Goal: Task Accomplishment & Management: Manage account settings

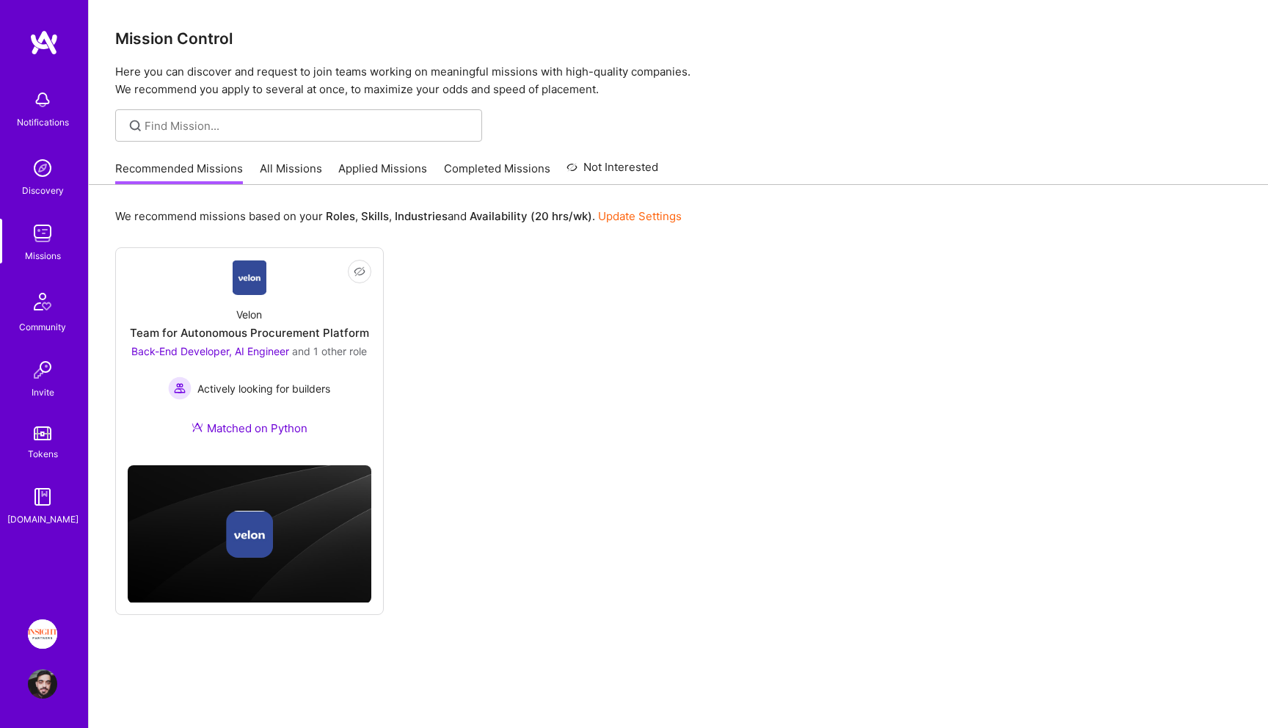
click at [365, 175] on link "Applied Missions" at bounding box center [382, 173] width 89 height 24
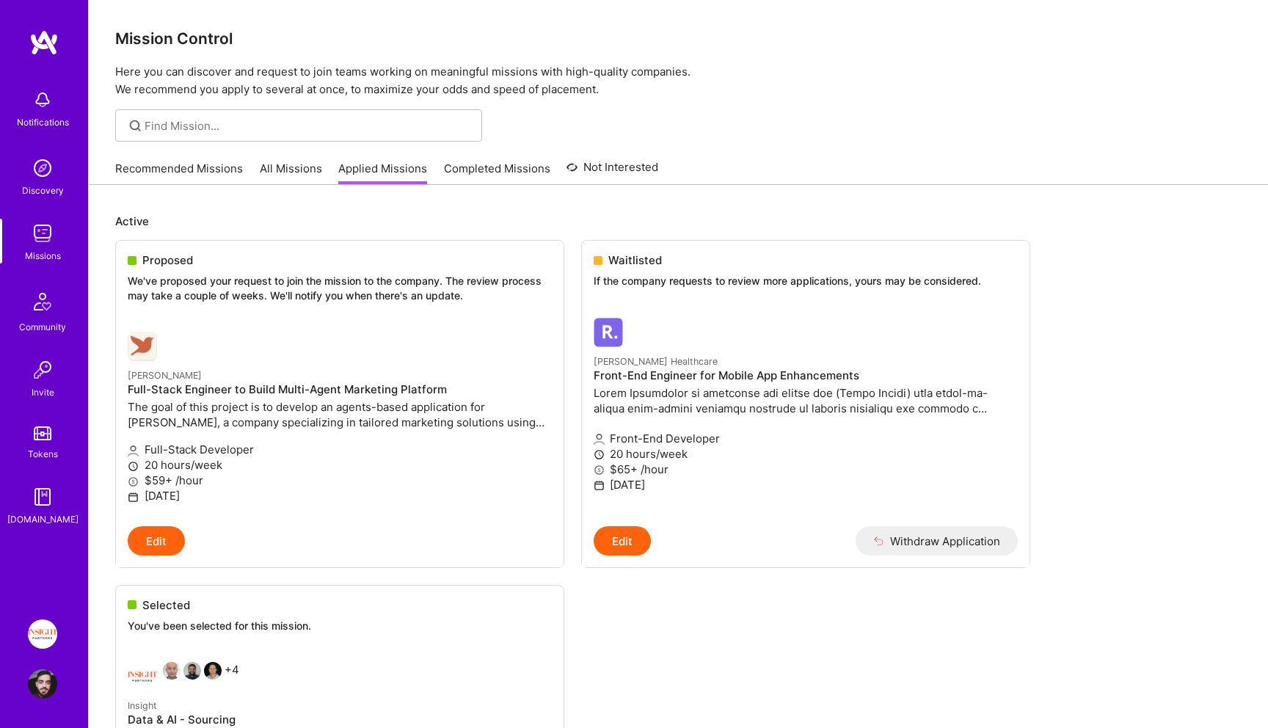
click at [48, 628] on img at bounding box center [42, 633] width 29 height 29
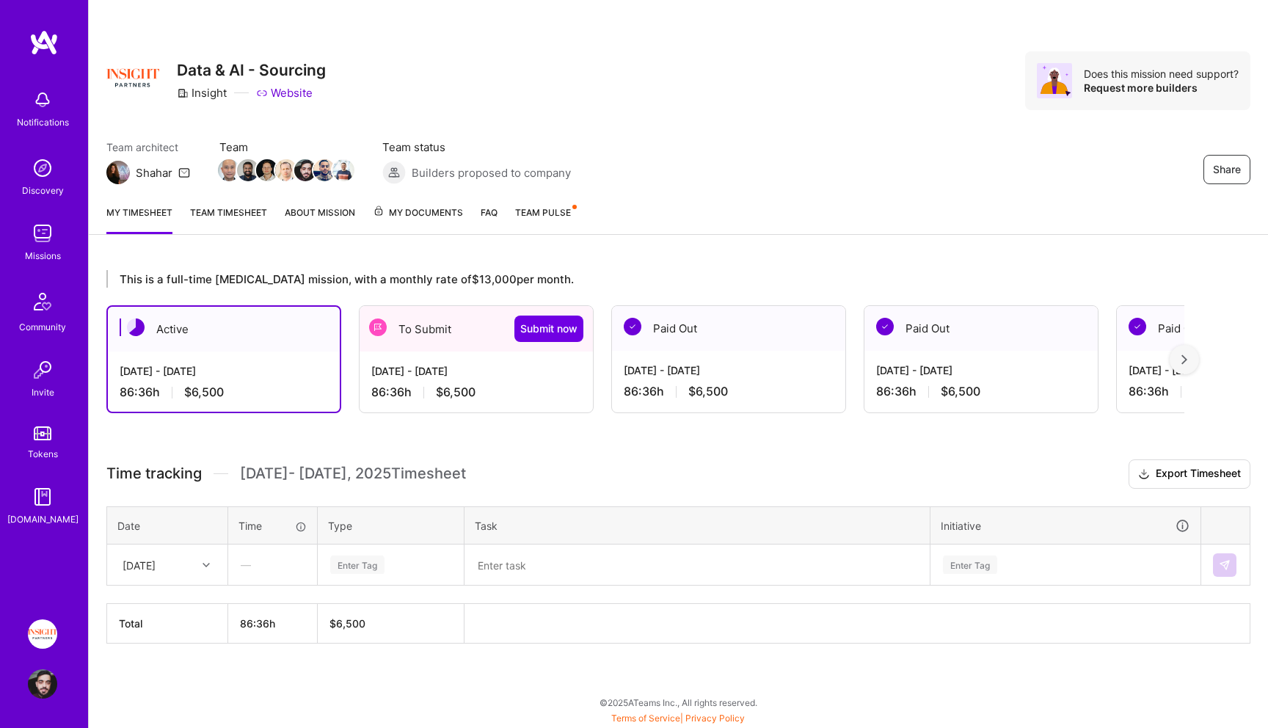
click at [442, 366] on div "[DATE] - [DATE]" at bounding box center [476, 370] width 210 height 15
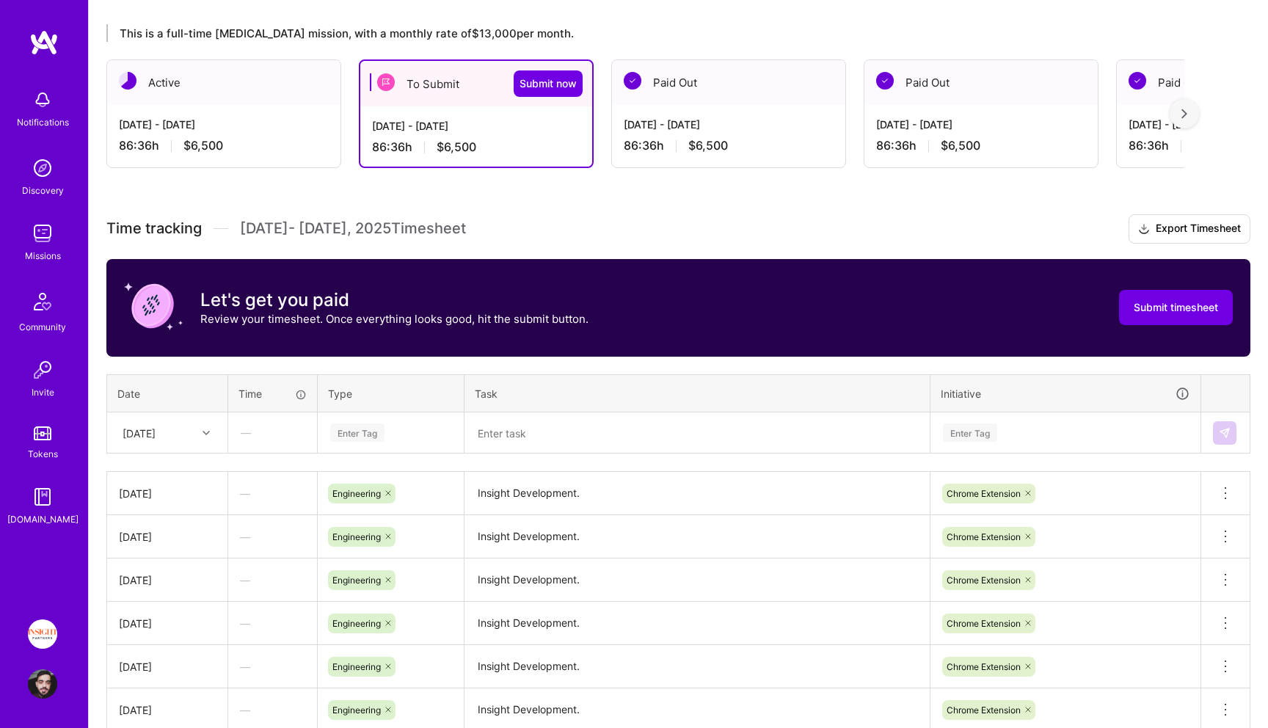
scroll to position [348, 0]
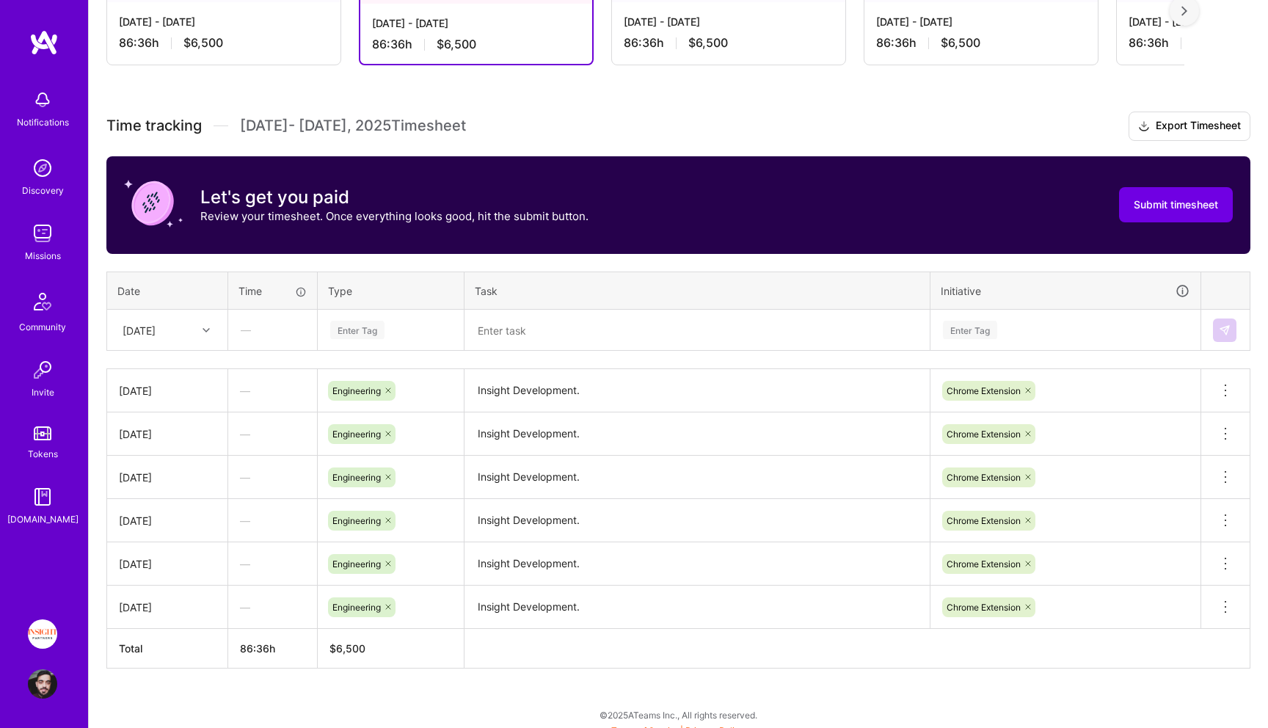
click at [178, 318] on div "[DATE]" at bounding box center [155, 330] width 81 height 24
click at [175, 496] on div "[DATE]" at bounding box center [167, 491] width 119 height 27
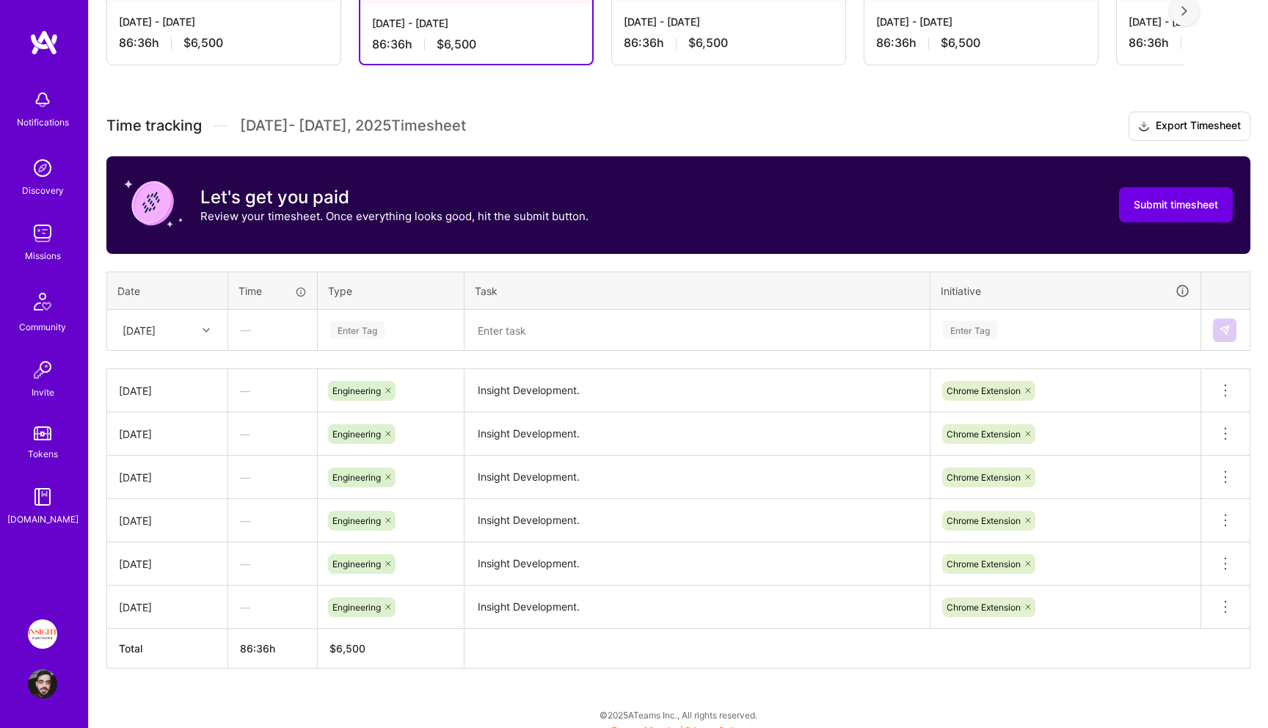
click at [421, 291] on th "Type" at bounding box center [391, 290] width 147 height 38
click at [391, 328] on div "Enter Tag" at bounding box center [391, 330] width 124 height 18
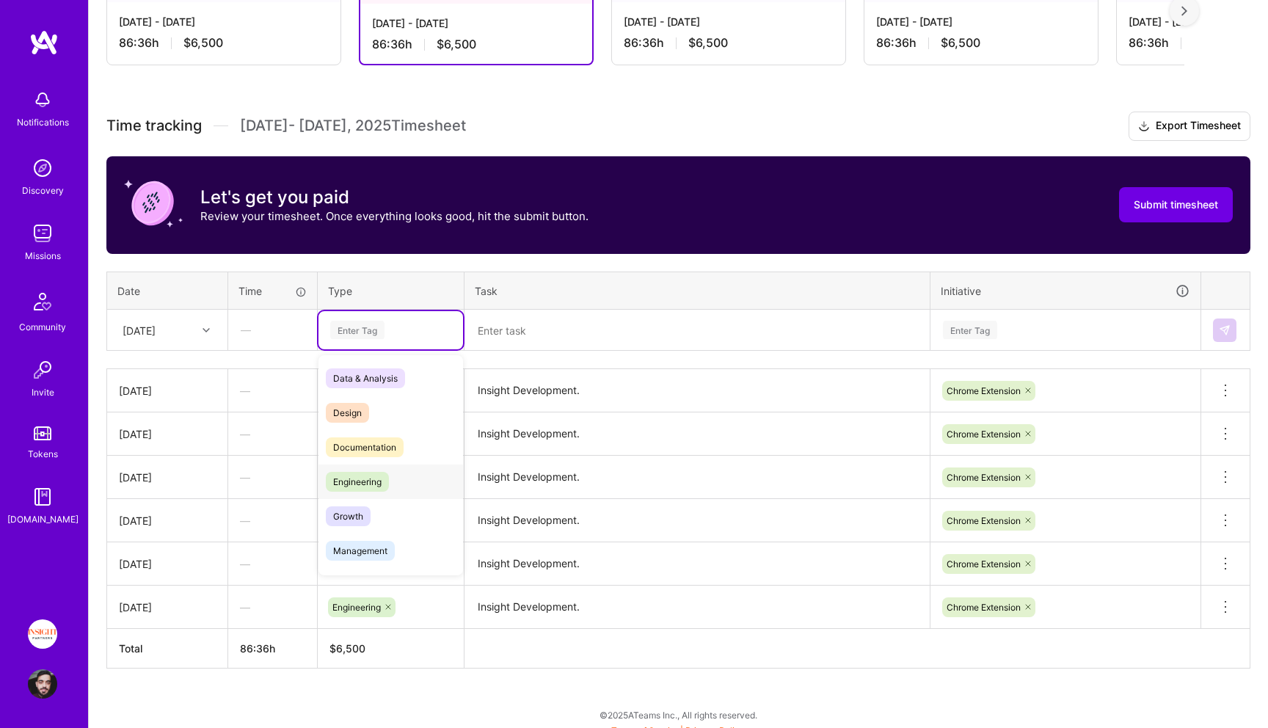
click at [360, 490] on span "Engineering" at bounding box center [357, 482] width 63 height 20
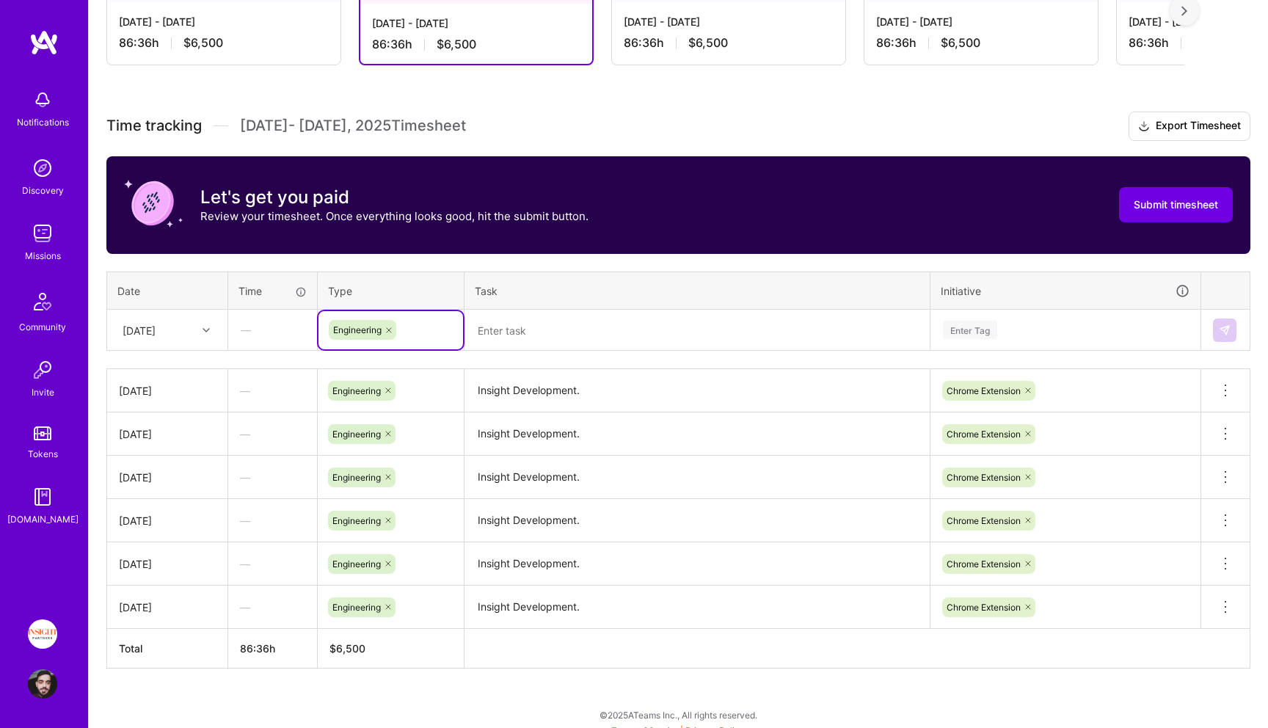
click at [605, 377] on textarea "Insight Development." at bounding box center [697, 390] width 462 height 40
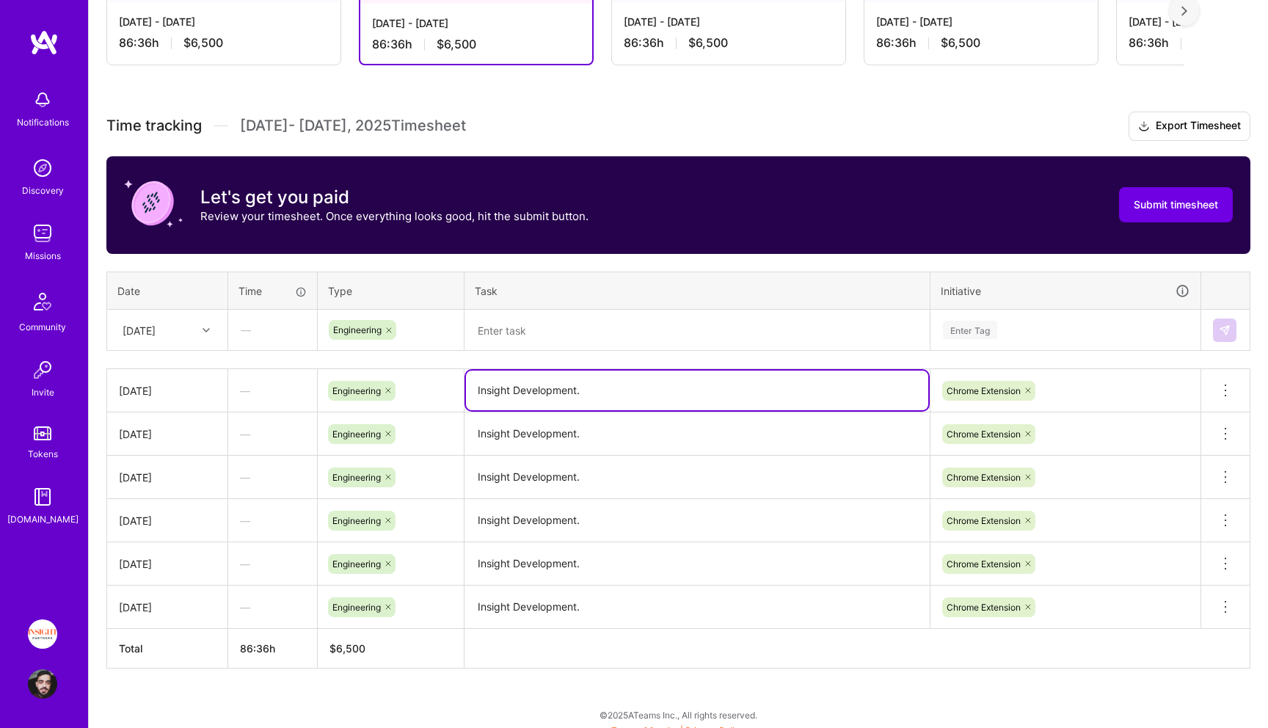
click at [605, 377] on textarea "Insight Development." at bounding box center [697, 390] width 462 height 40
click at [600, 332] on textarea at bounding box center [697, 330] width 462 height 38
paste textarea "Insight Development."
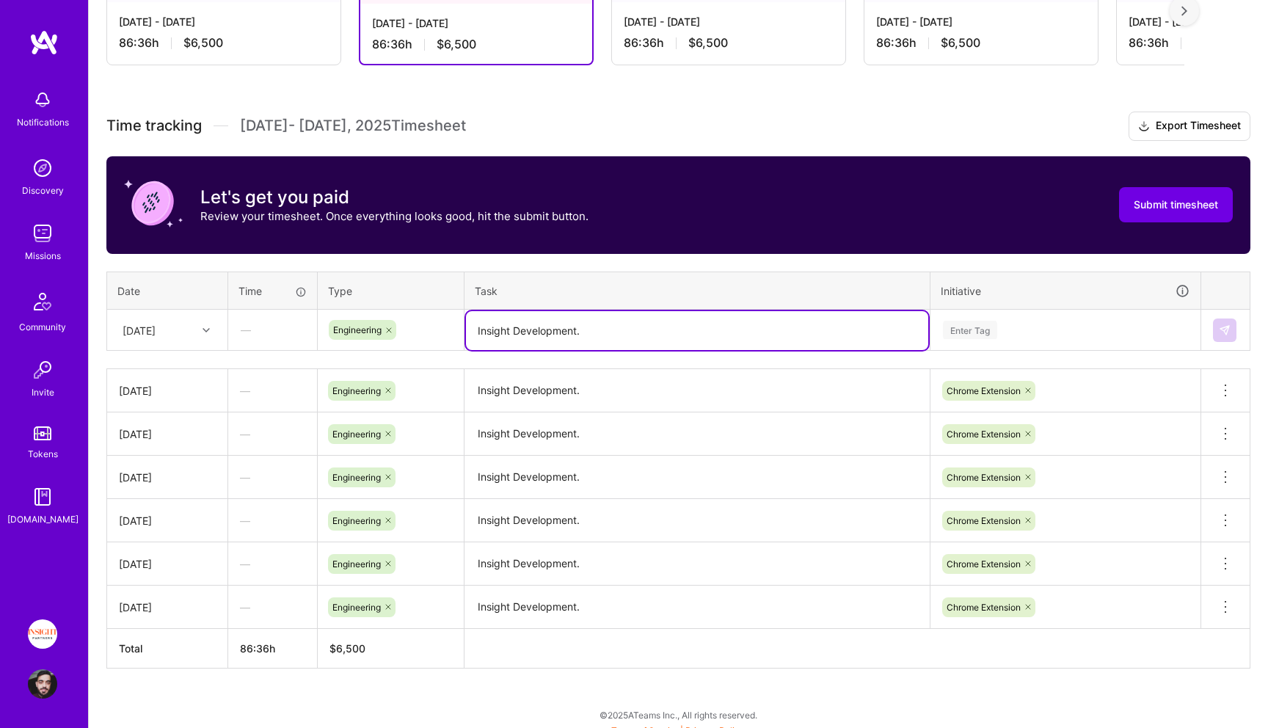
type textarea "Insight Development."
click at [1019, 342] on div "Enter Tag" at bounding box center [1065, 330] width 268 height 38
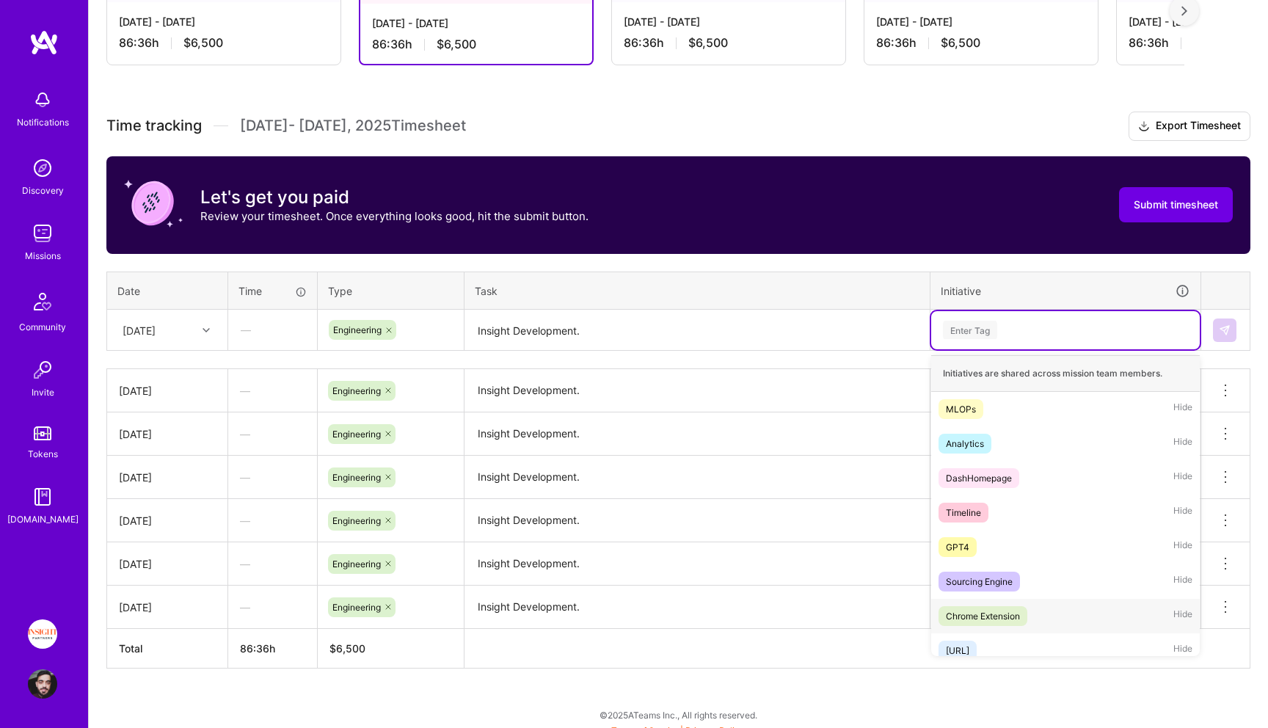
click at [964, 607] on span "Chrome Extension" at bounding box center [982, 616] width 89 height 20
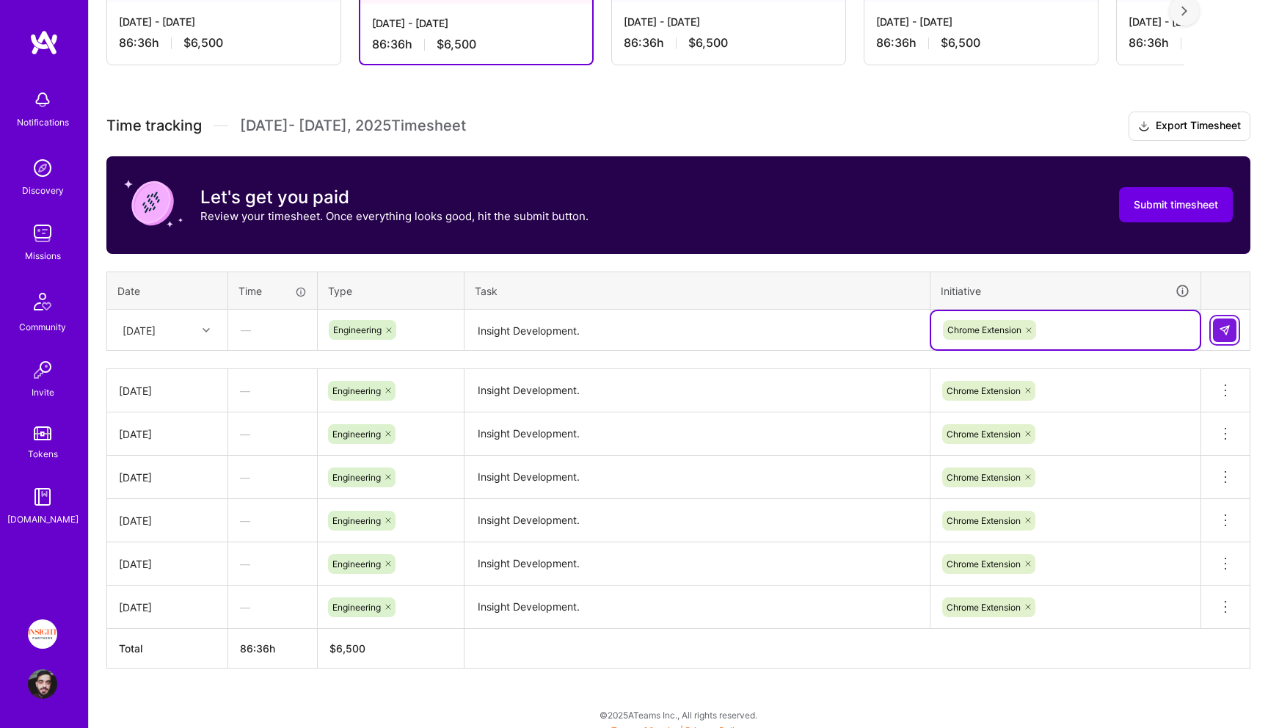
click at [1229, 340] on button at bounding box center [1224, 329] width 23 height 23
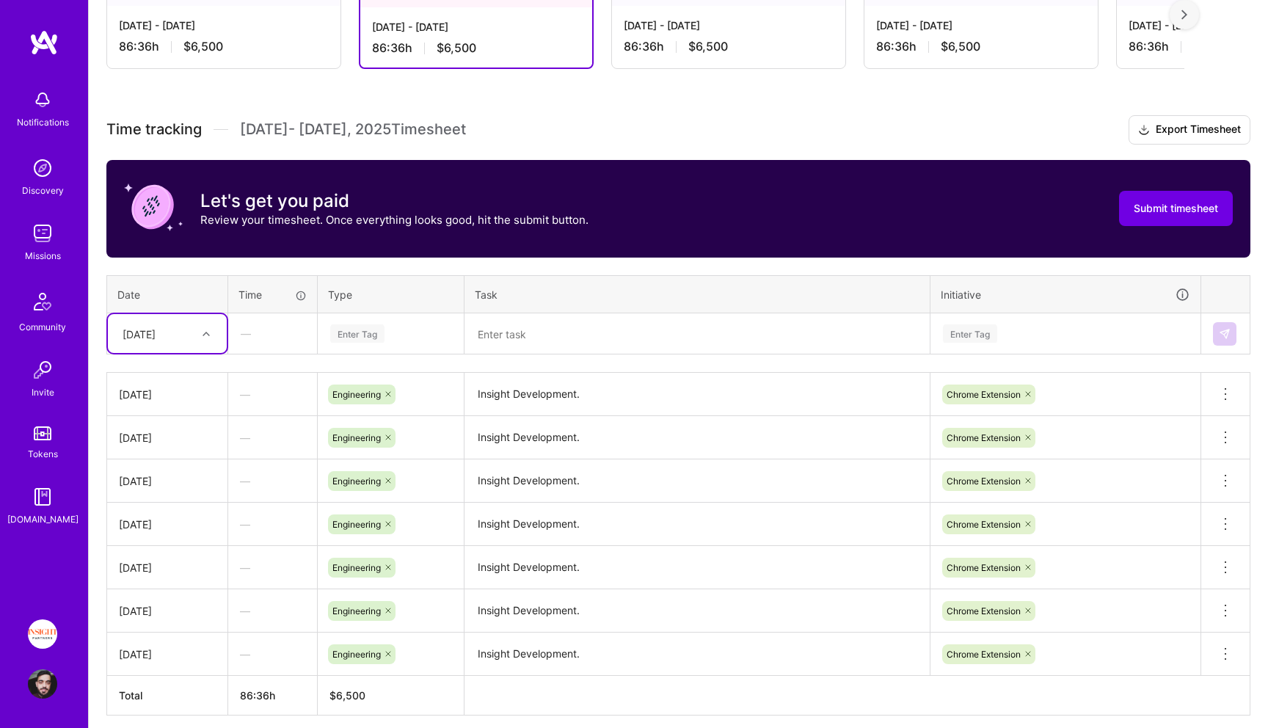
scroll to position [403, 0]
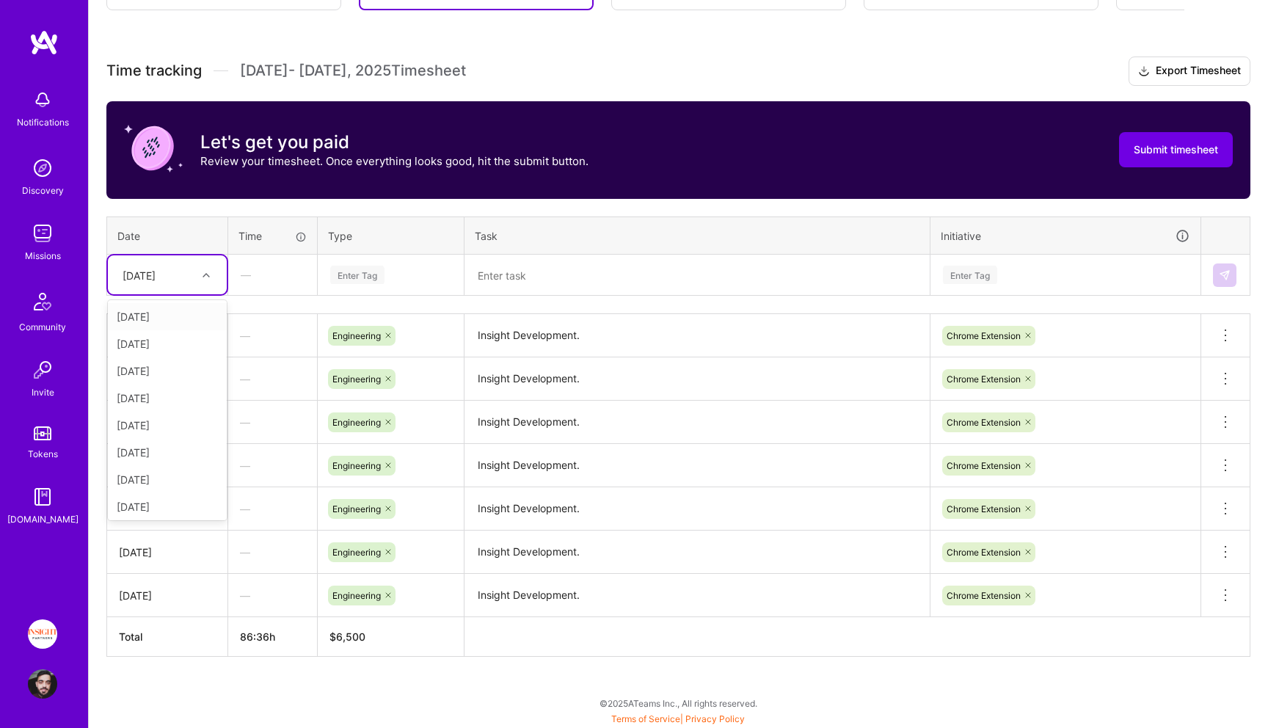
click at [204, 274] on icon at bounding box center [205, 274] width 7 height 7
click at [182, 251] on th "Date" at bounding box center [167, 235] width 121 height 38
click at [182, 271] on div "[DATE]" at bounding box center [155, 275] width 81 height 24
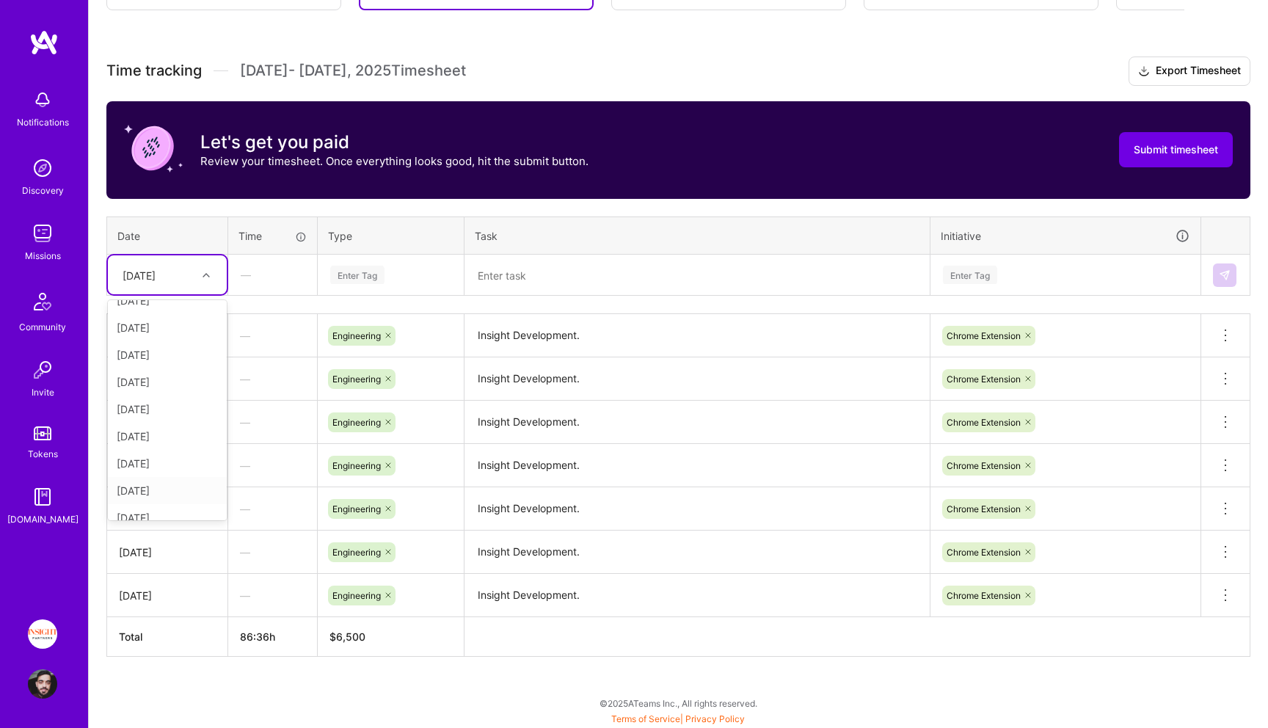
click at [180, 494] on div "[DATE]" at bounding box center [167, 490] width 119 height 27
click at [395, 293] on td "Enter Tag" at bounding box center [391, 275] width 147 height 41
click at [392, 268] on div "Enter Tag" at bounding box center [391, 275] width 124 height 18
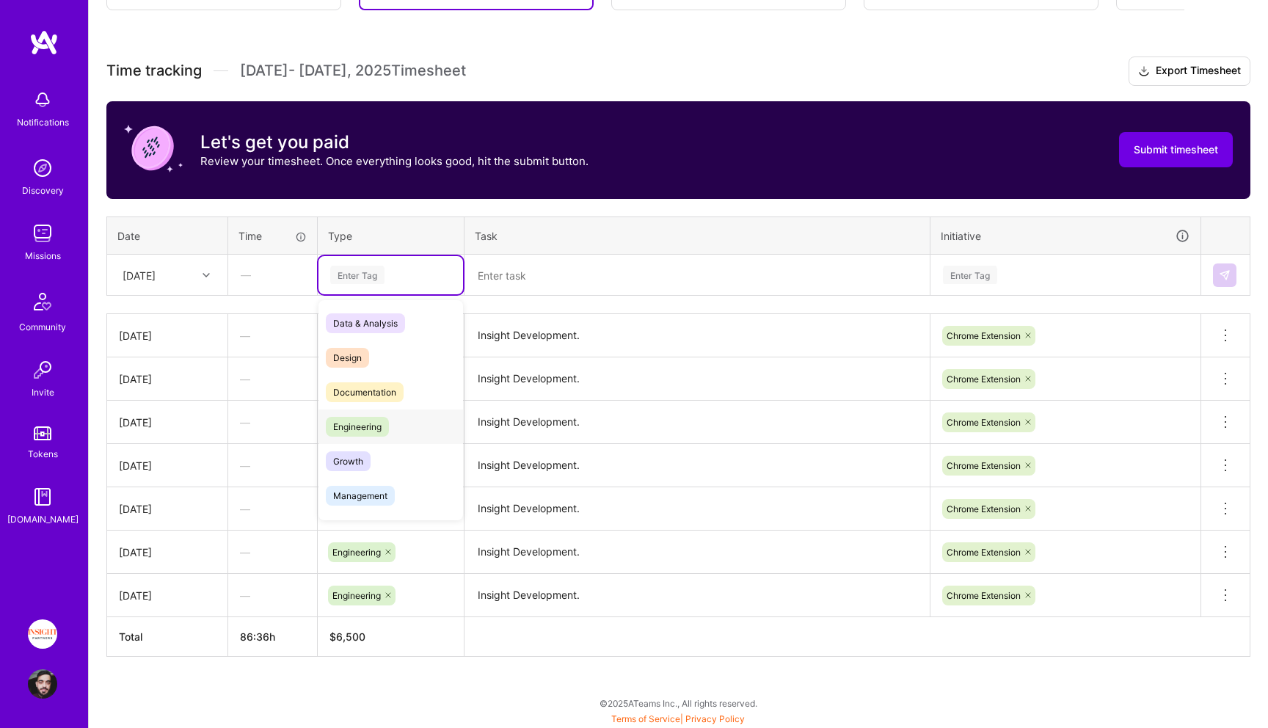
click at [392, 419] on div "Engineering" at bounding box center [390, 426] width 145 height 34
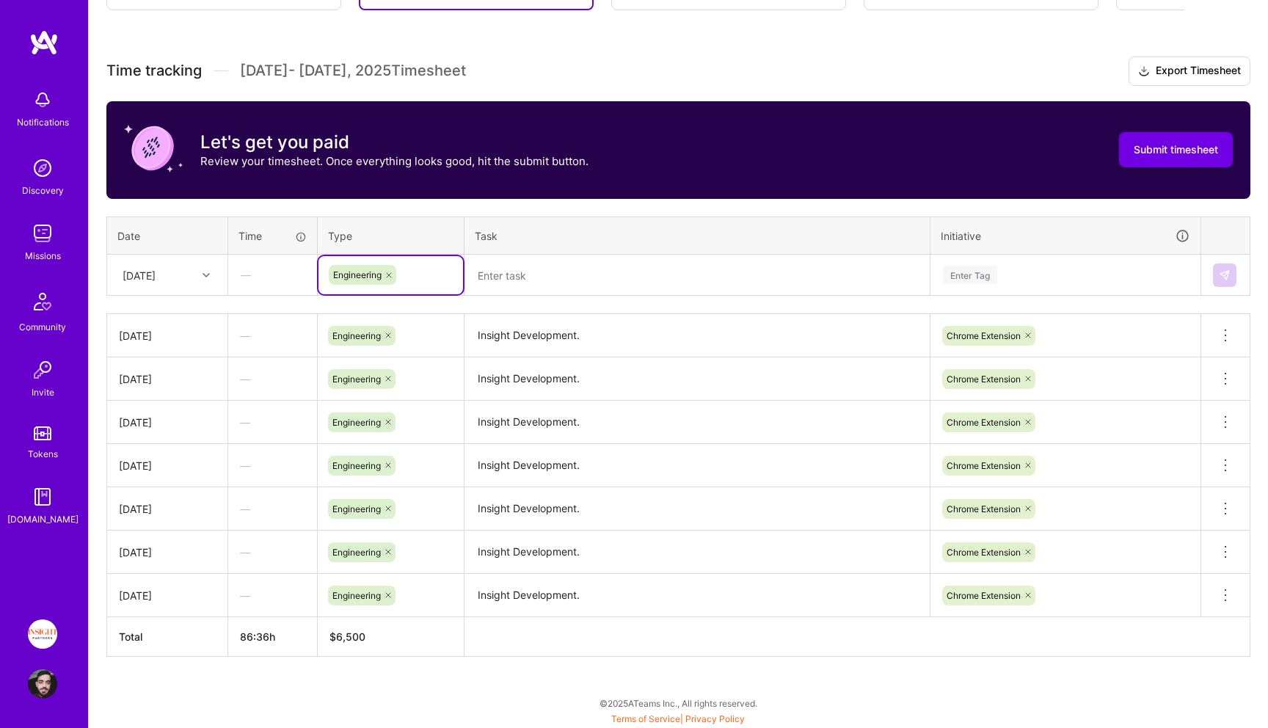
click at [534, 279] on textarea at bounding box center [697, 275] width 462 height 39
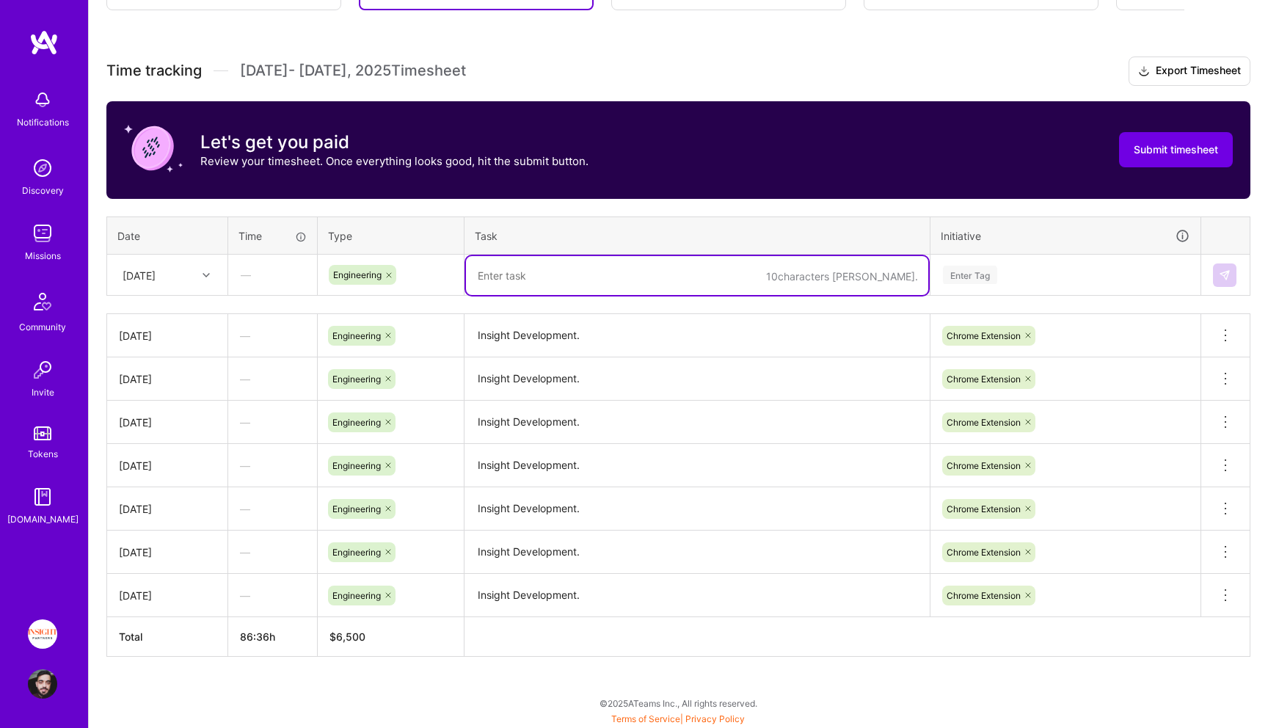
paste textarea "Insight Development."
type textarea "Insight Development."
click at [1051, 266] on div "Enter Tag" at bounding box center [1065, 275] width 248 height 18
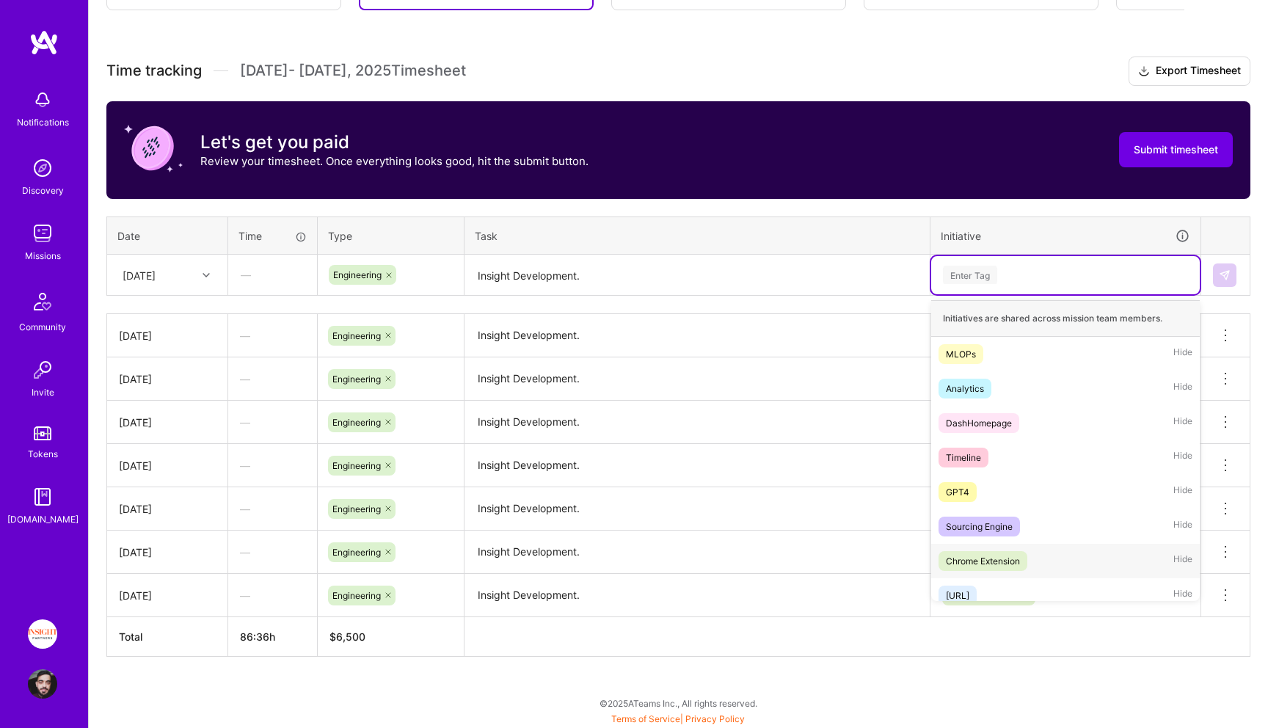
click at [995, 558] on div "Chrome Extension" at bounding box center [983, 560] width 74 height 15
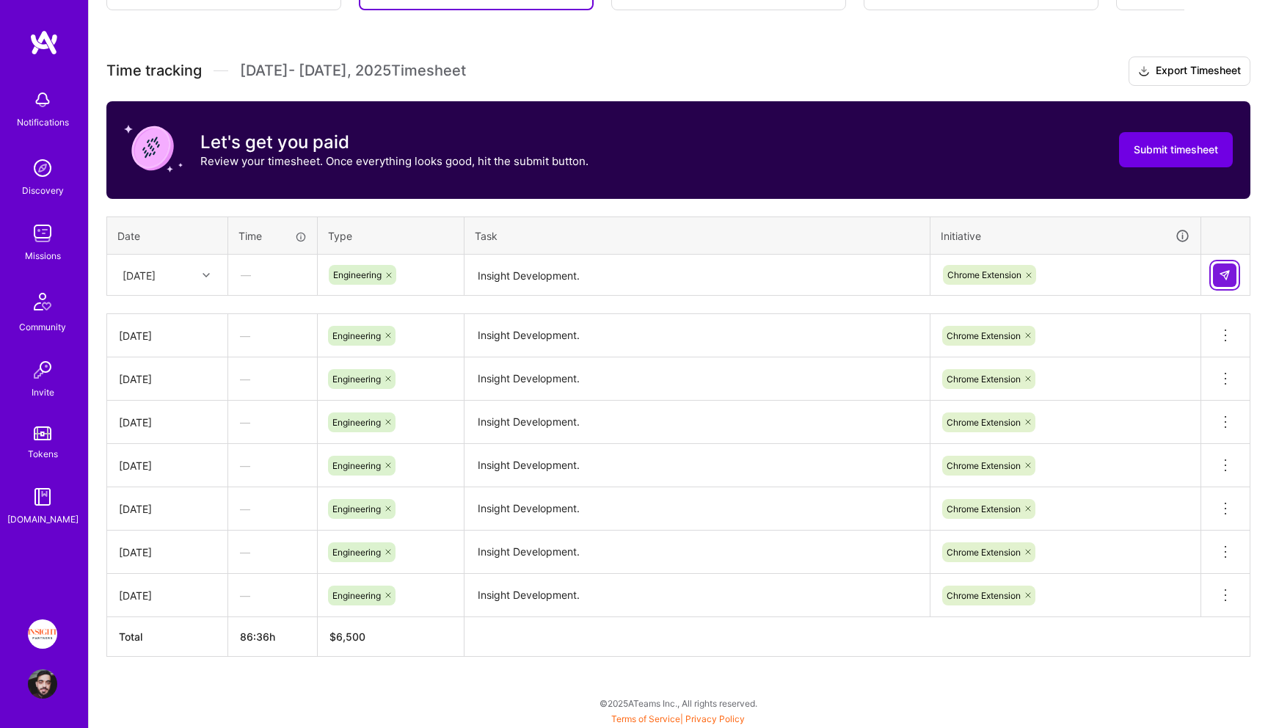
click at [1226, 278] on img at bounding box center [1224, 275] width 12 height 12
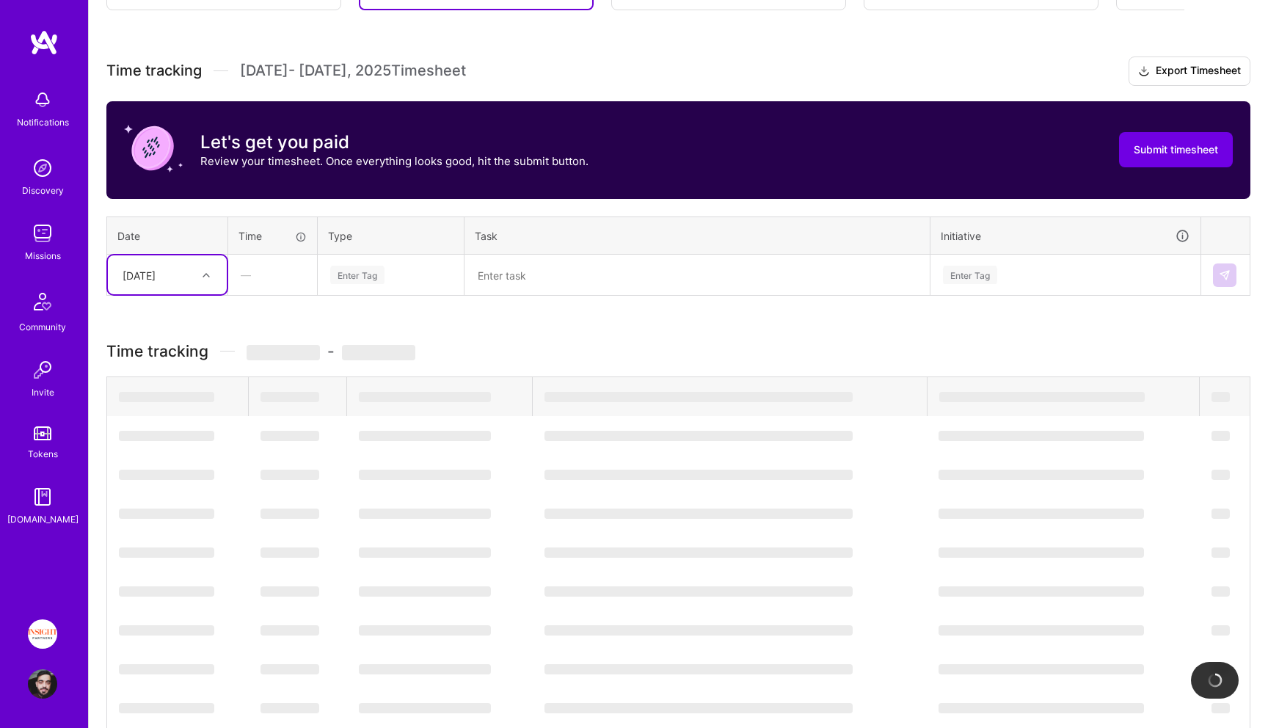
click at [163, 285] on div "[DATE]" at bounding box center [155, 275] width 81 height 24
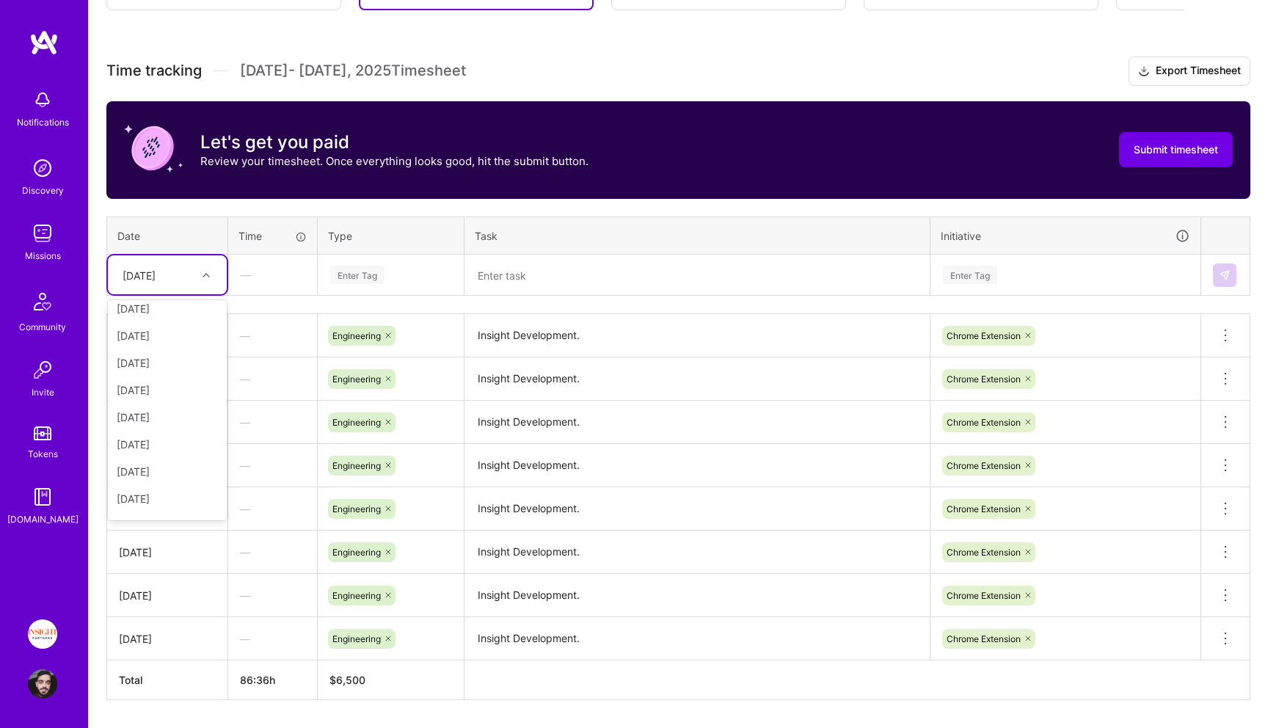
scroll to position [149, 0]
click at [177, 464] on div "[DATE]" at bounding box center [167, 466] width 119 height 27
click at [381, 281] on div "Enter Tag" at bounding box center [357, 274] width 54 height 23
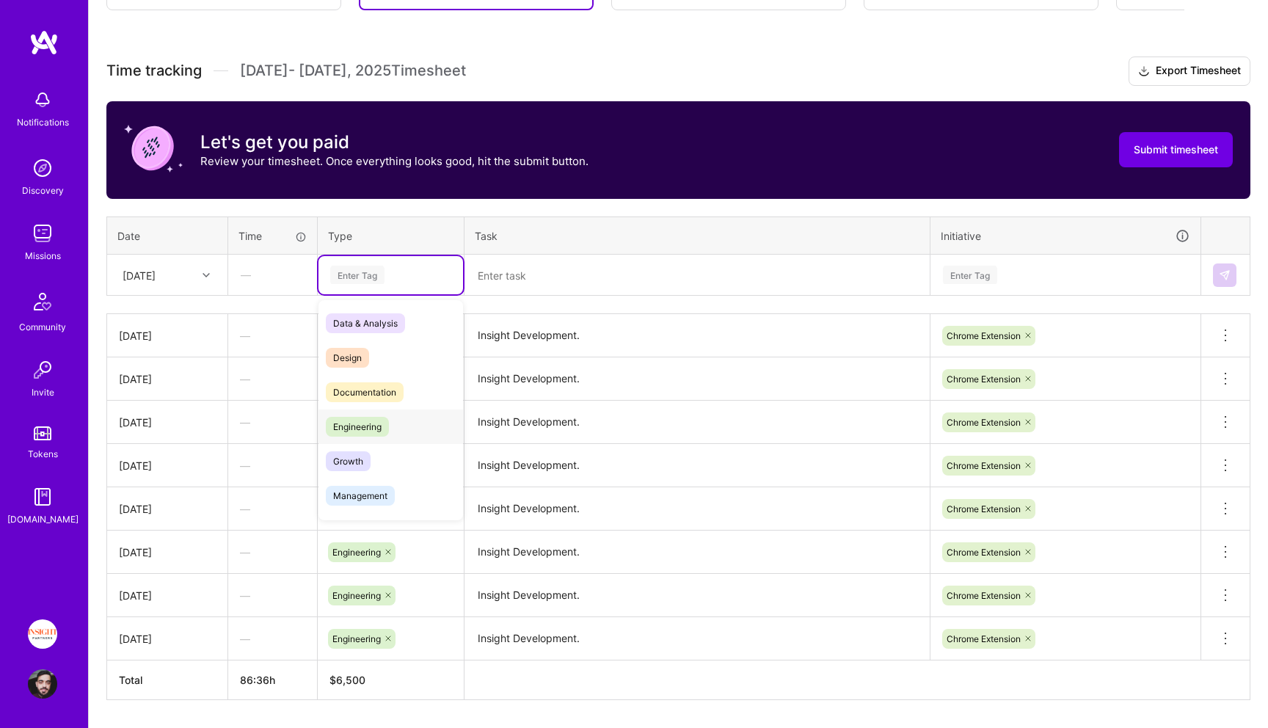
click at [387, 430] on span "Engineering" at bounding box center [357, 427] width 63 height 20
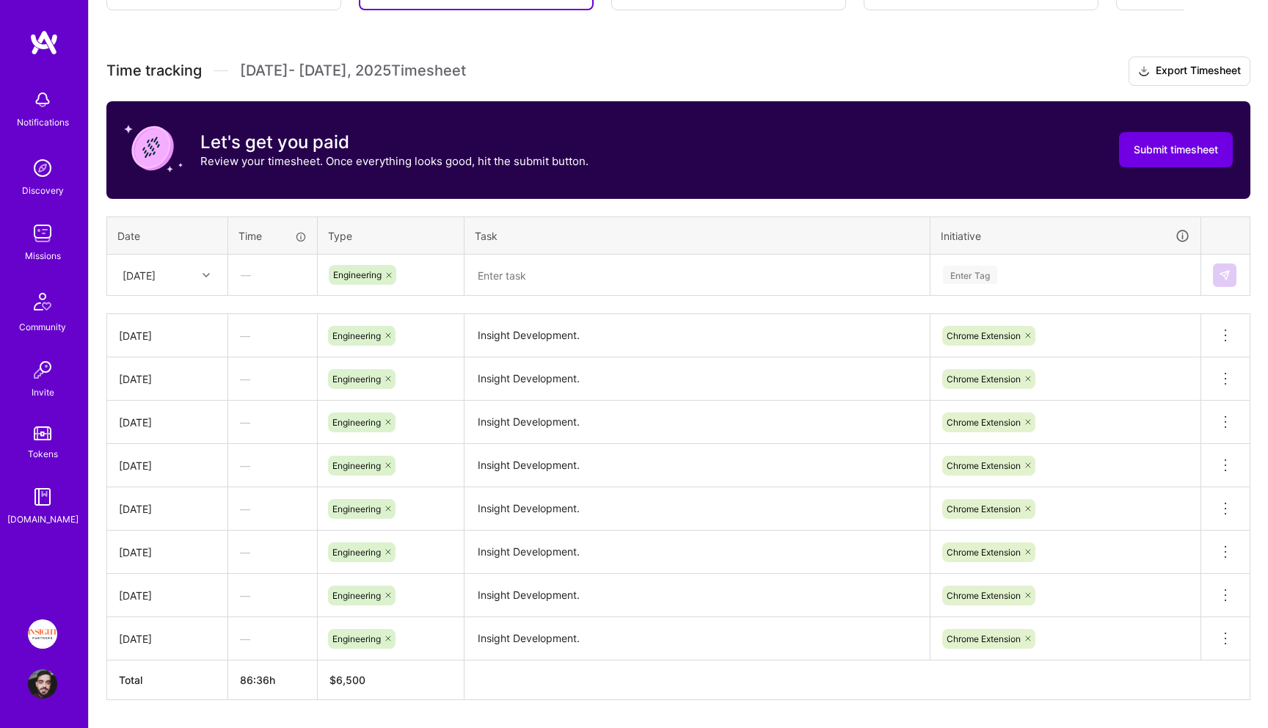
click at [585, 302] on div "Time tracking [DATE] - [DATE] Timesheet Export Timesheet Let's get you paid Rev…" at bounding box center [678, 377] width 1144 height 643
click at [648, 264] on textarea at bounding box center [697, 275] width 462 height 39
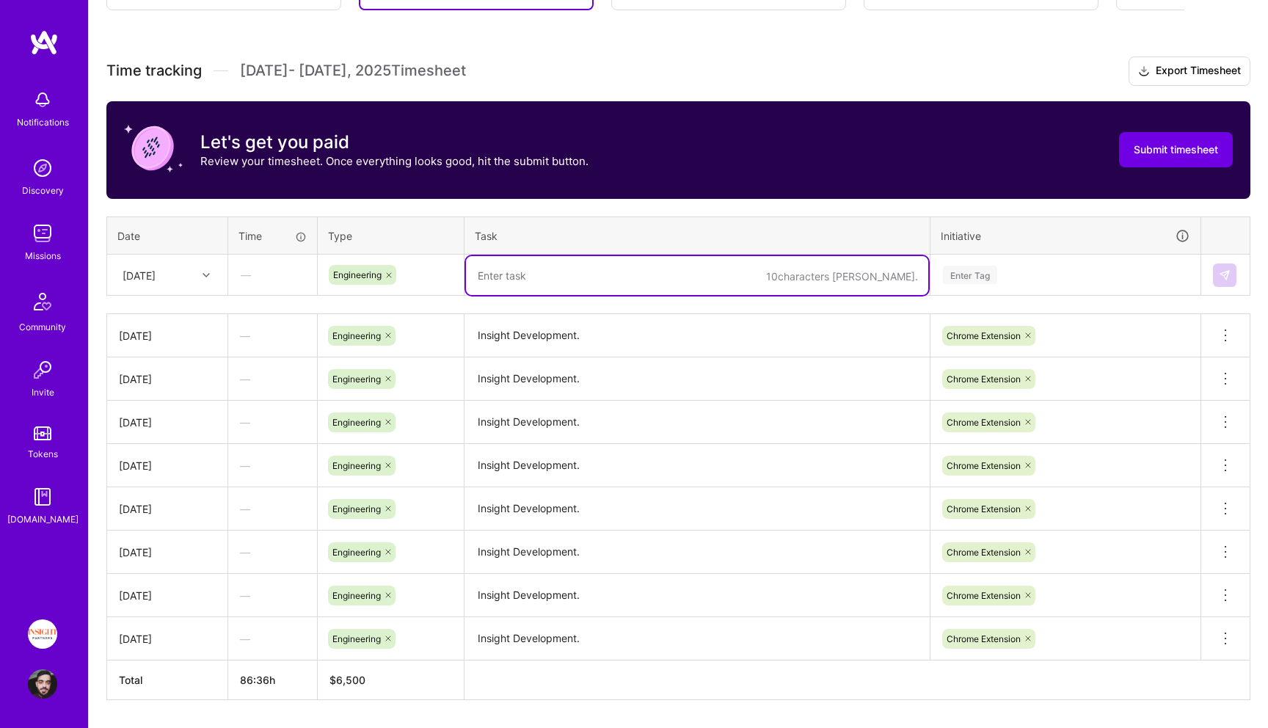
paste textarea "Insight Development."
type textarea "Insight Development."
drag, startPoint x: 1075, startPoint y: 259, endPoint x: 1072, endPoint y: 271, distance: 12.1
click at [1075, 259] on div "Enter Tag" at bounding box center [1065, 275] width 268 height 38
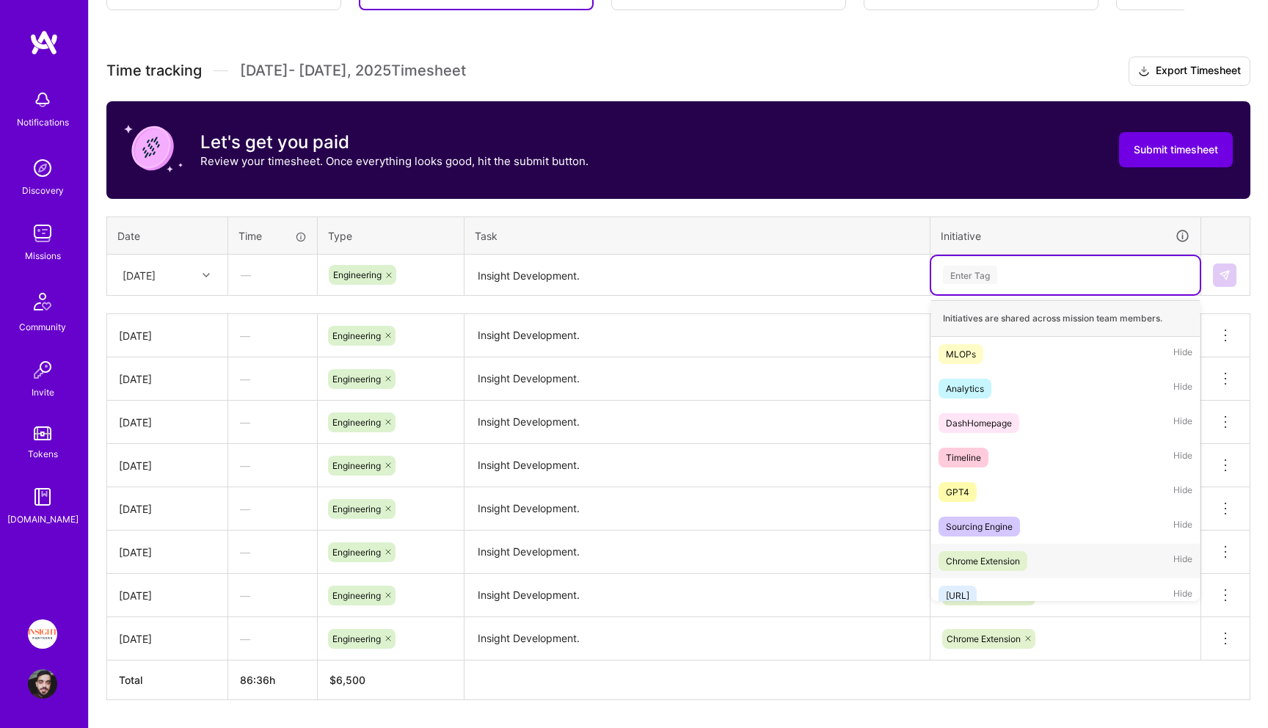
click at [995, 560] on div "Chrome Extension" at bounding box center [983, 560] width 74 height 15
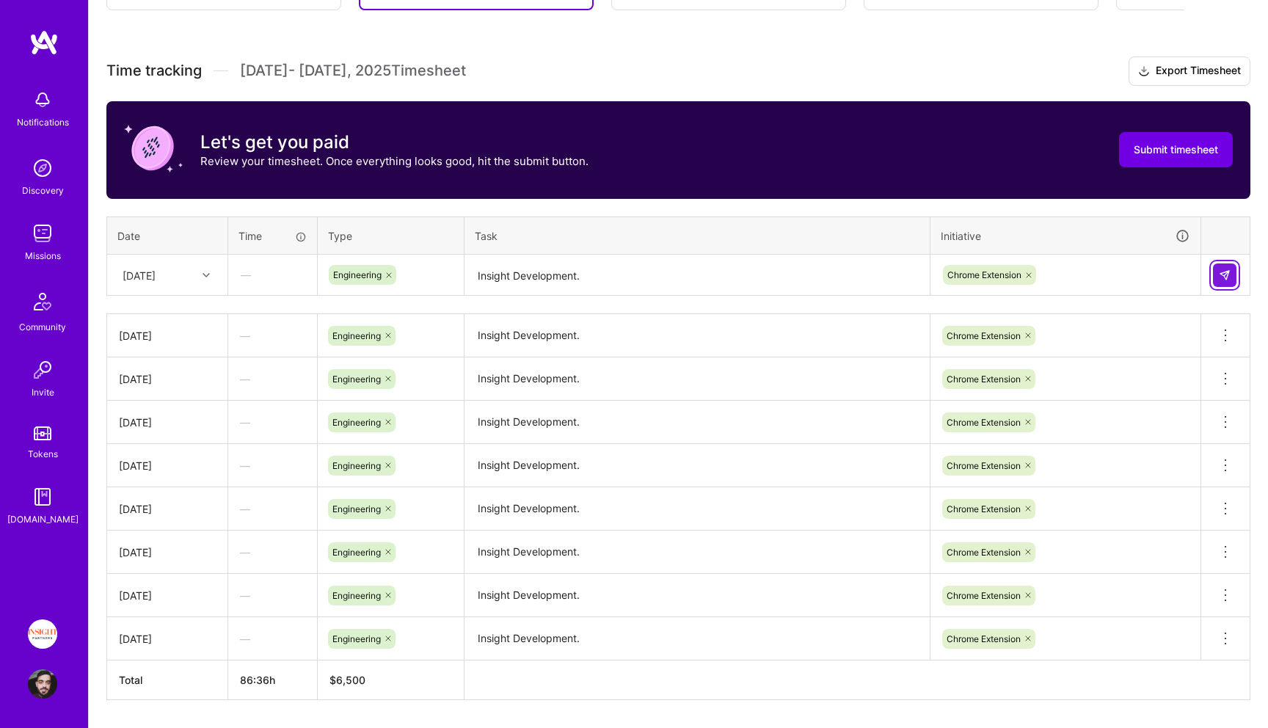
click at [1220, 264] on button at bounding box center [1224, 274] width 23 height 23
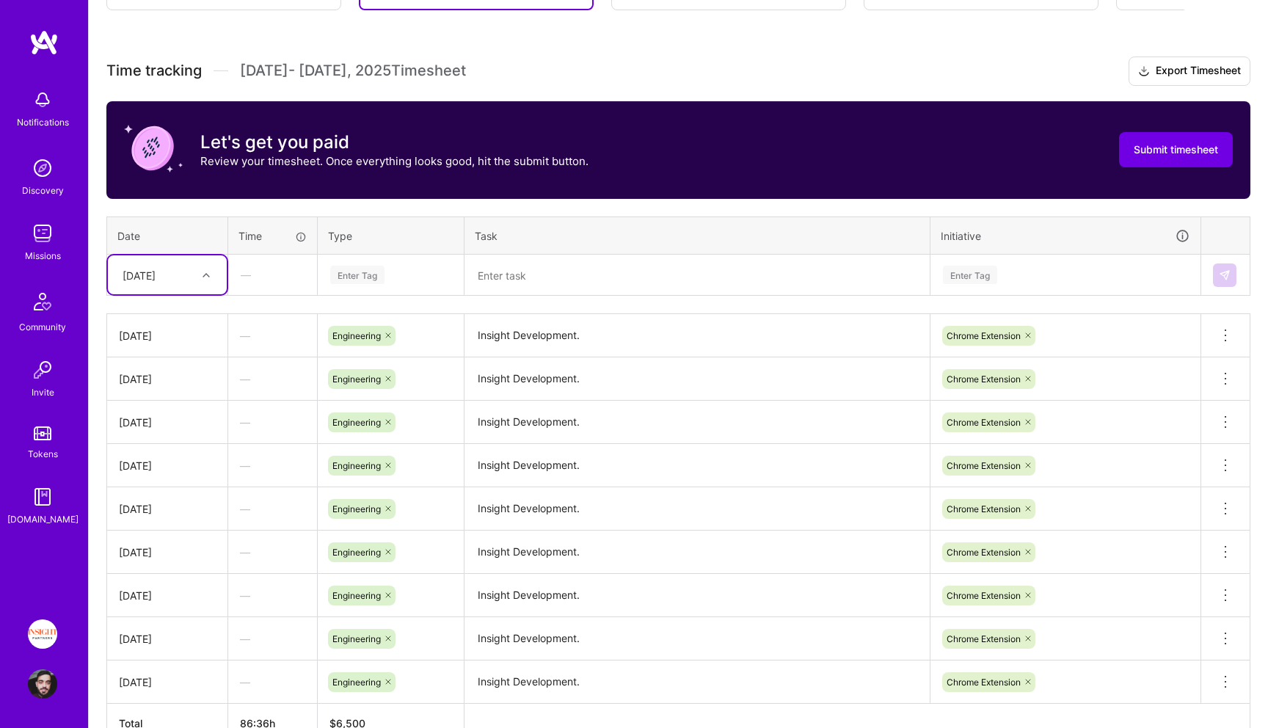
click at [208, 263] on div at bounding box center [208, 275] width 23 height 24
click at [164, 442] on div "[DATE]" at bounding box center [167, 449] width 119 height 27
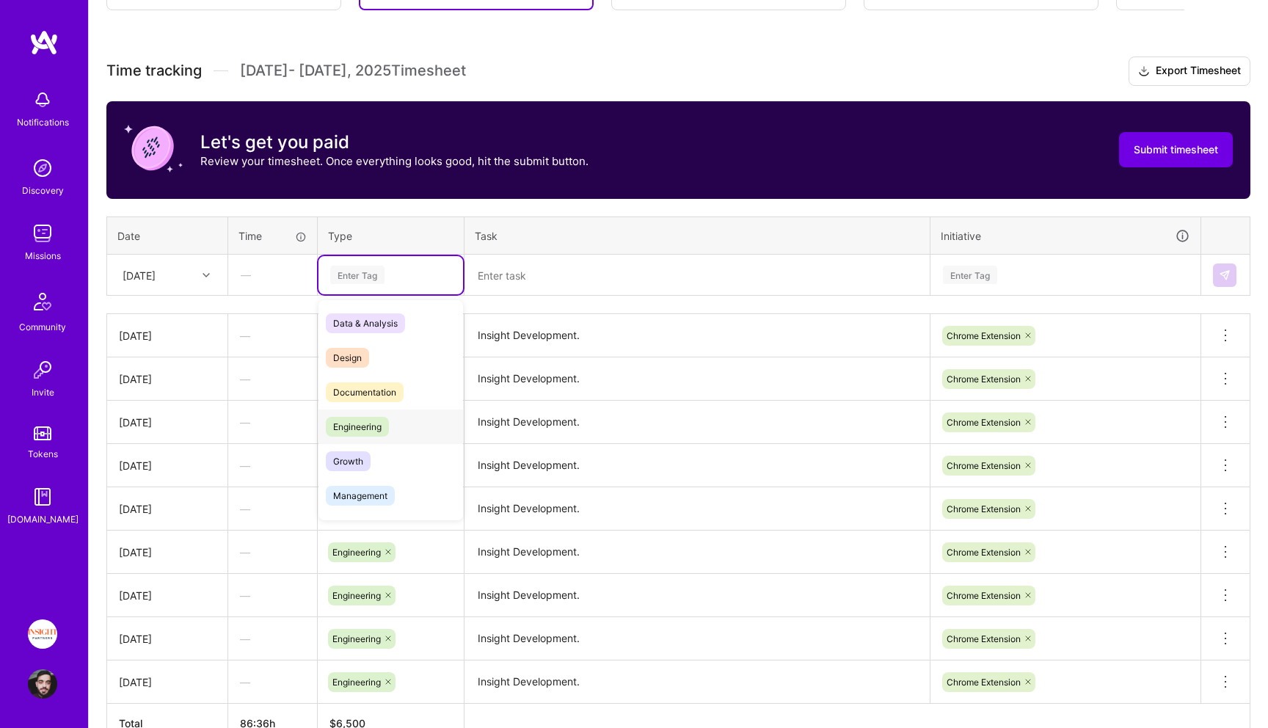
click at [376, 425] on span "Engineering" at bounding box center [357, 427] width 63 height 20
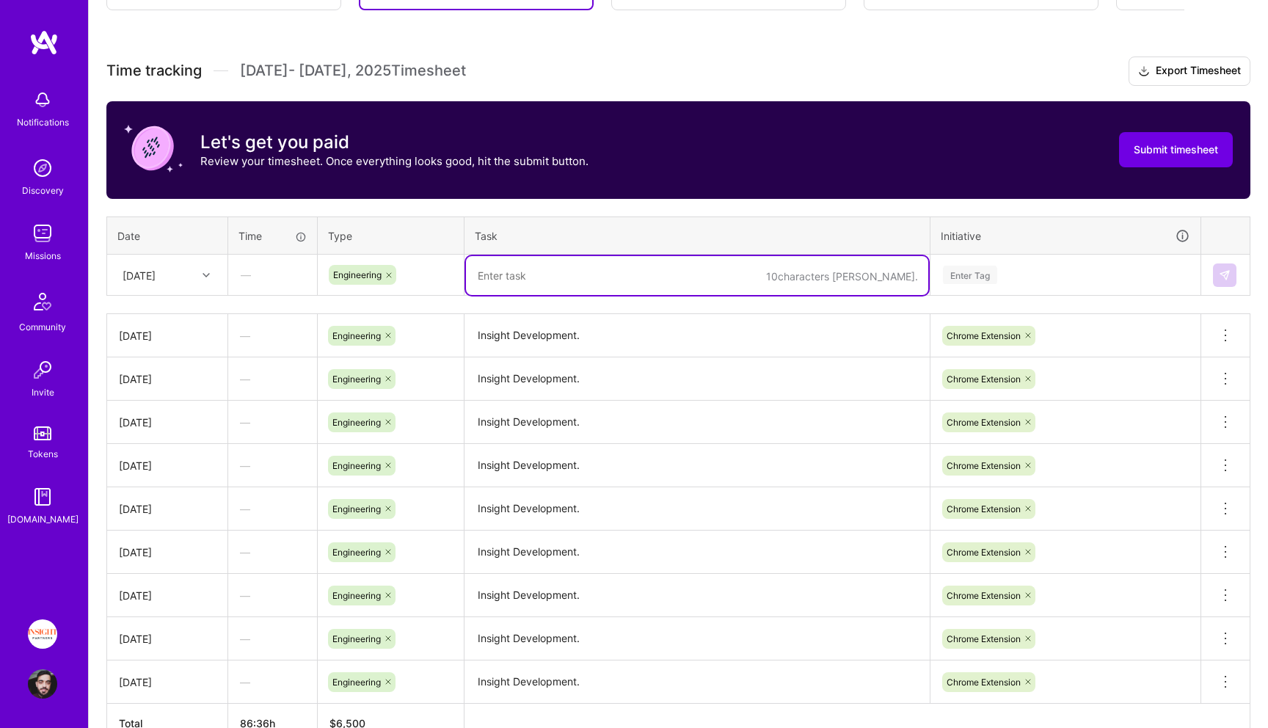
paste textarea "Insight Development."
type textarea "Insight Development."
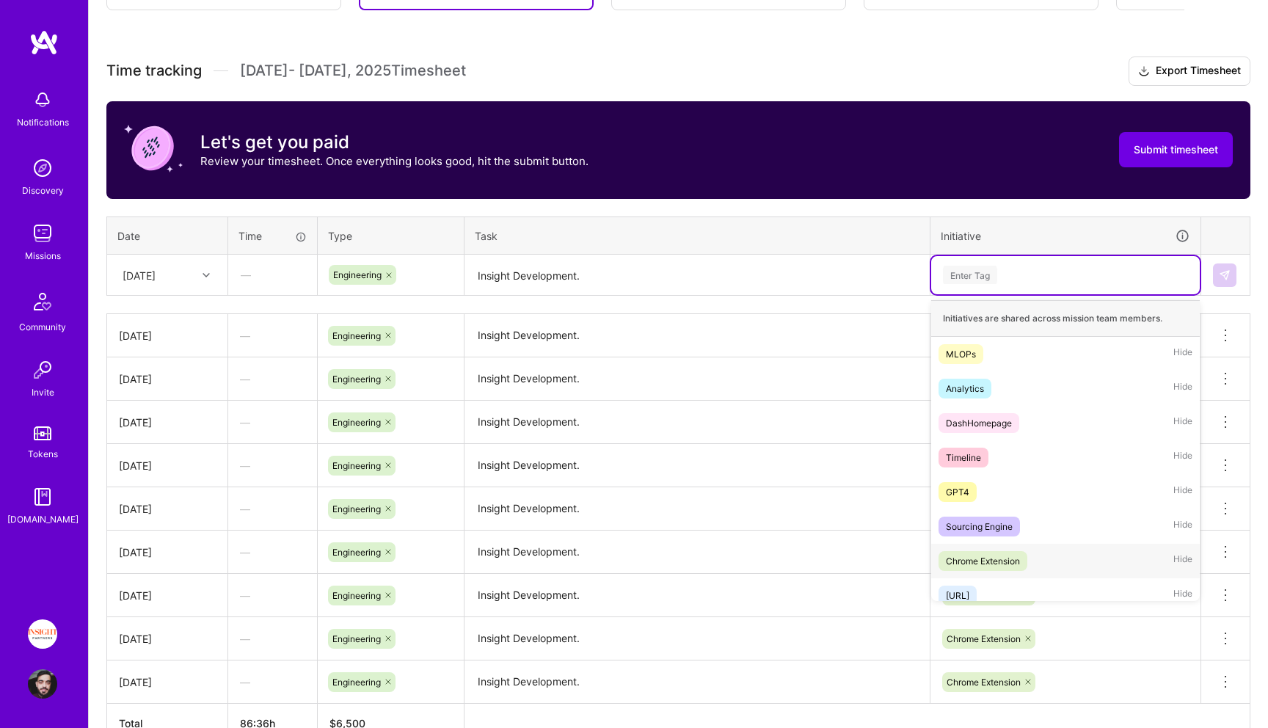
click at [1054, 557] on div "Chrome Extension Hide" at bounding box center [1065, 561] width 268 height 34
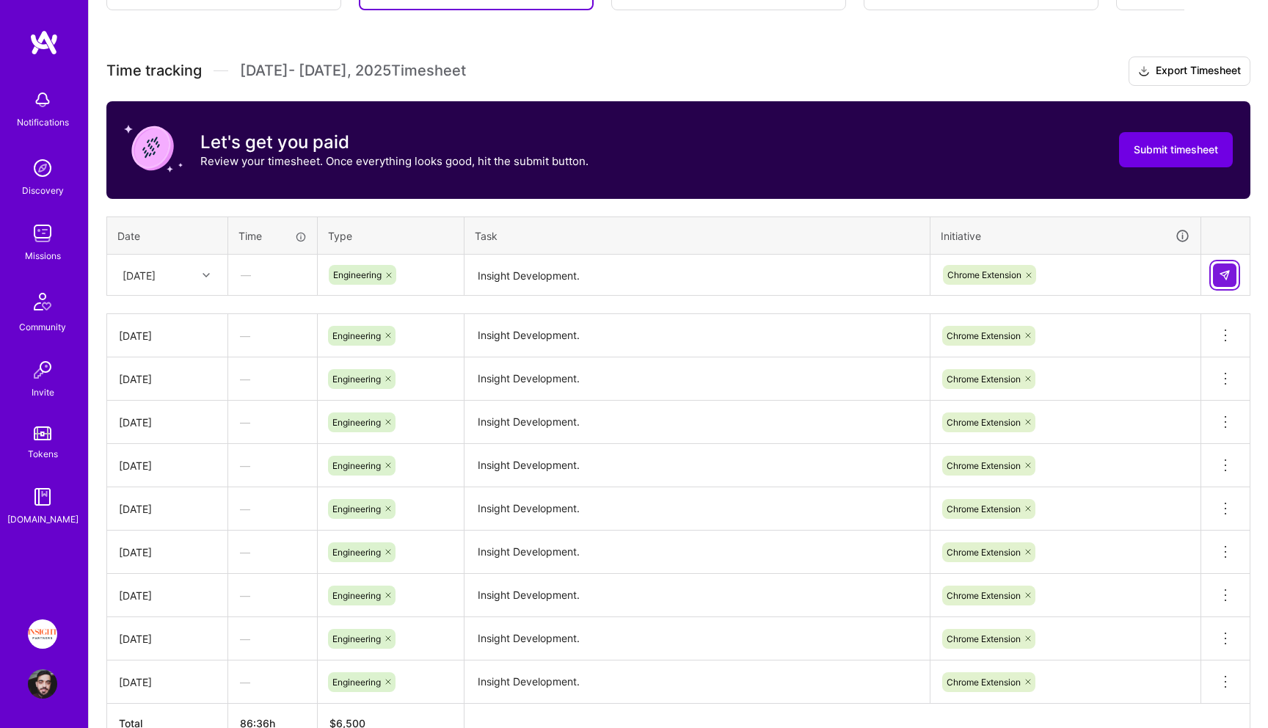
click at [1226, 271] on img at bounding box center [1224, 275] width 12 height 12
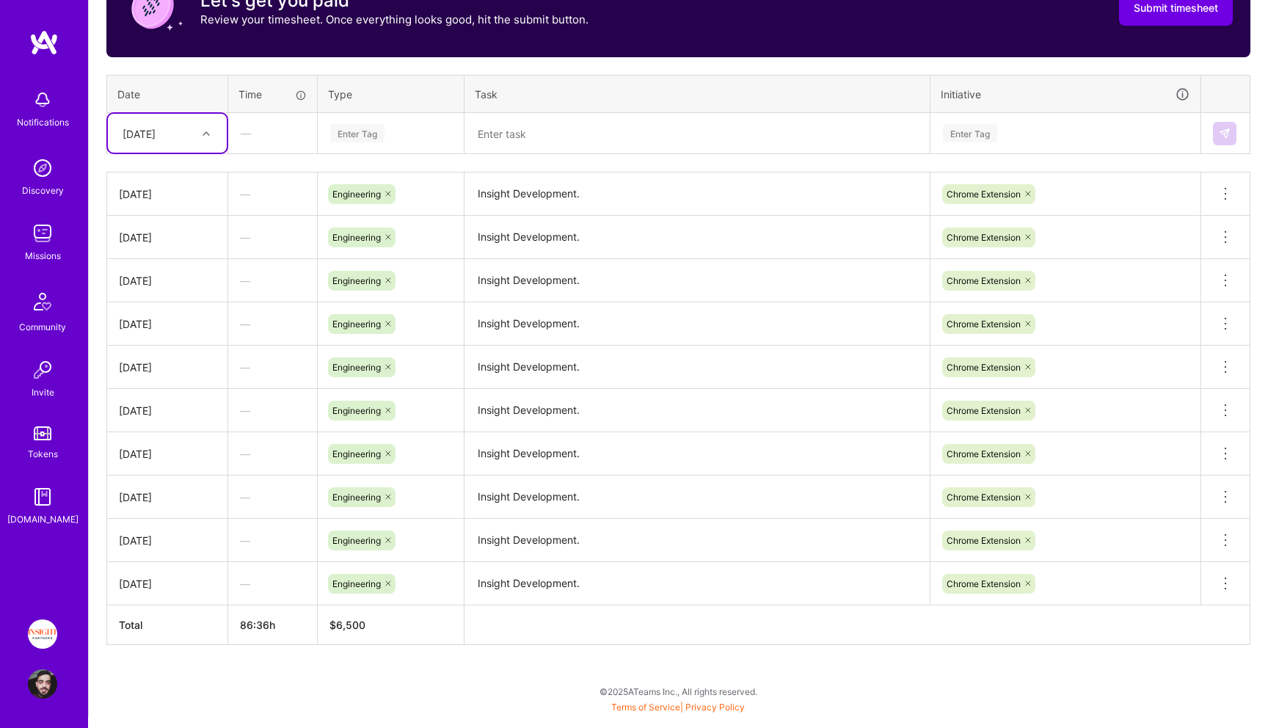
scroll to position [533, 0]
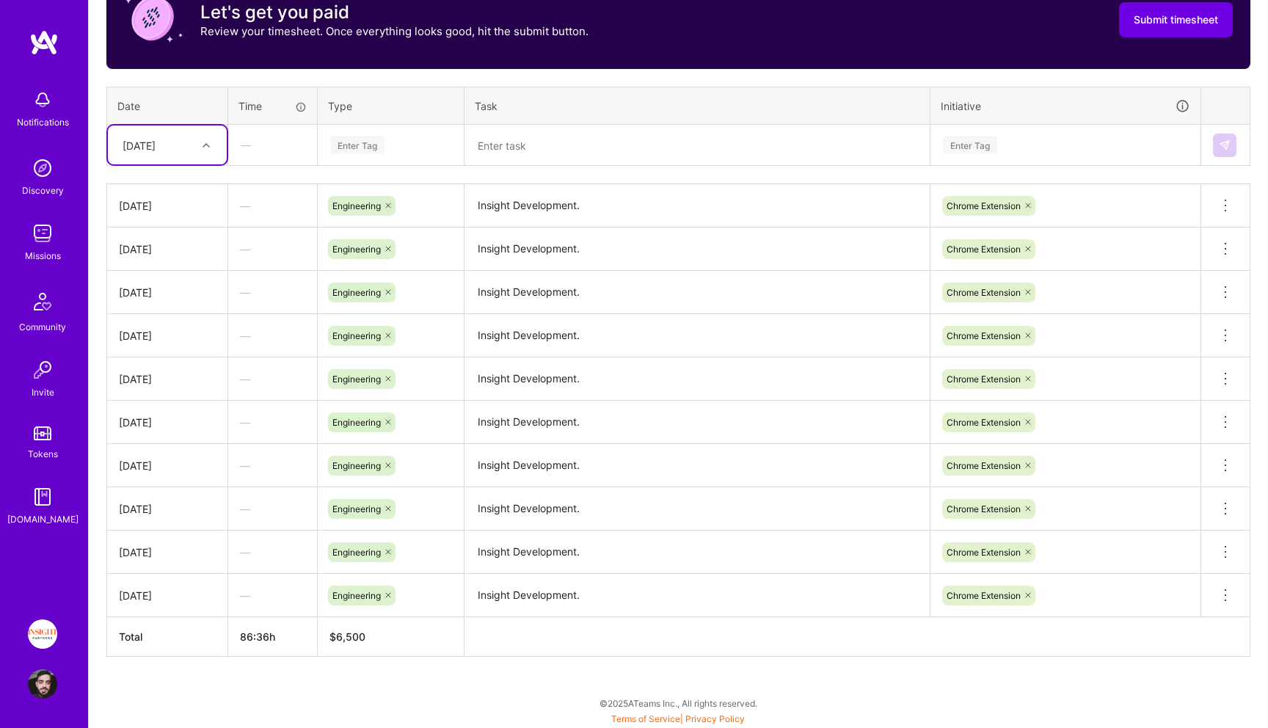
click at [168, 88] on th "Date" at bounding box center [167, 106] width 121 height 38
click at [167, 156] on div "[DATE]" at bounding box center [155, 145] width 81 height 24
click at [282, 225] on td "—" at bounding box center [272, 205] width 89 height 43
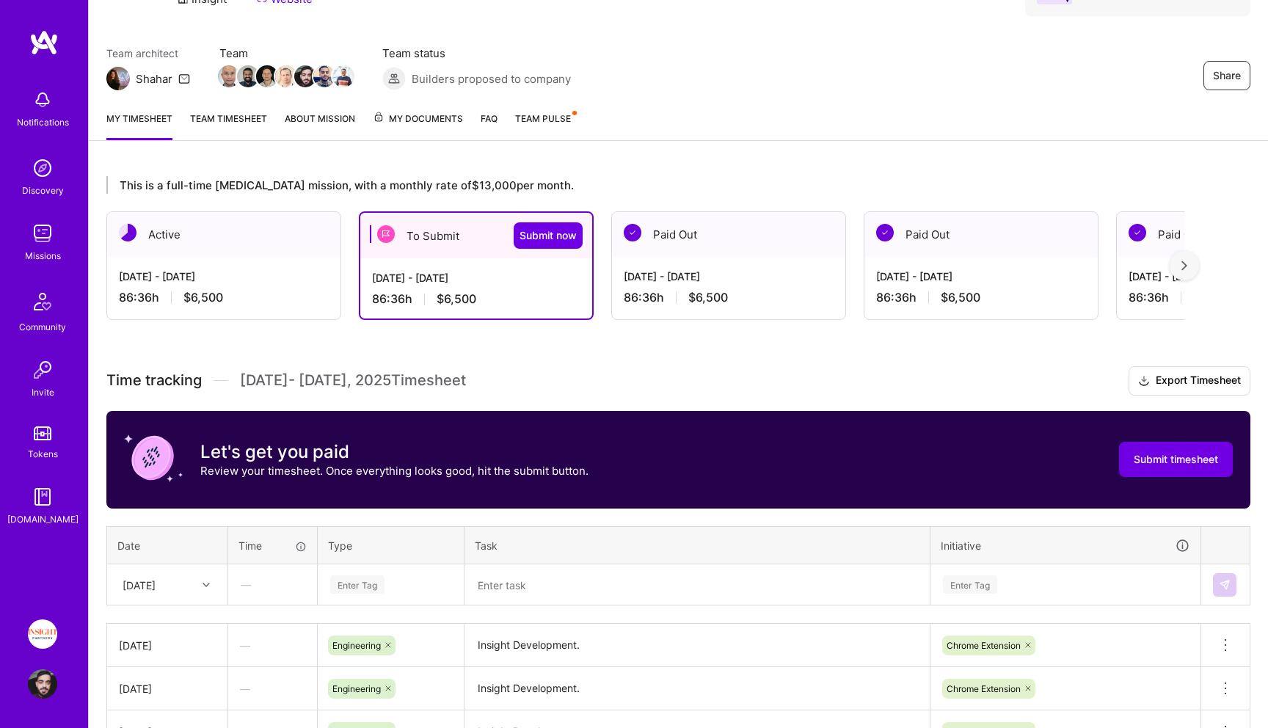
scroll to position [12, 0]
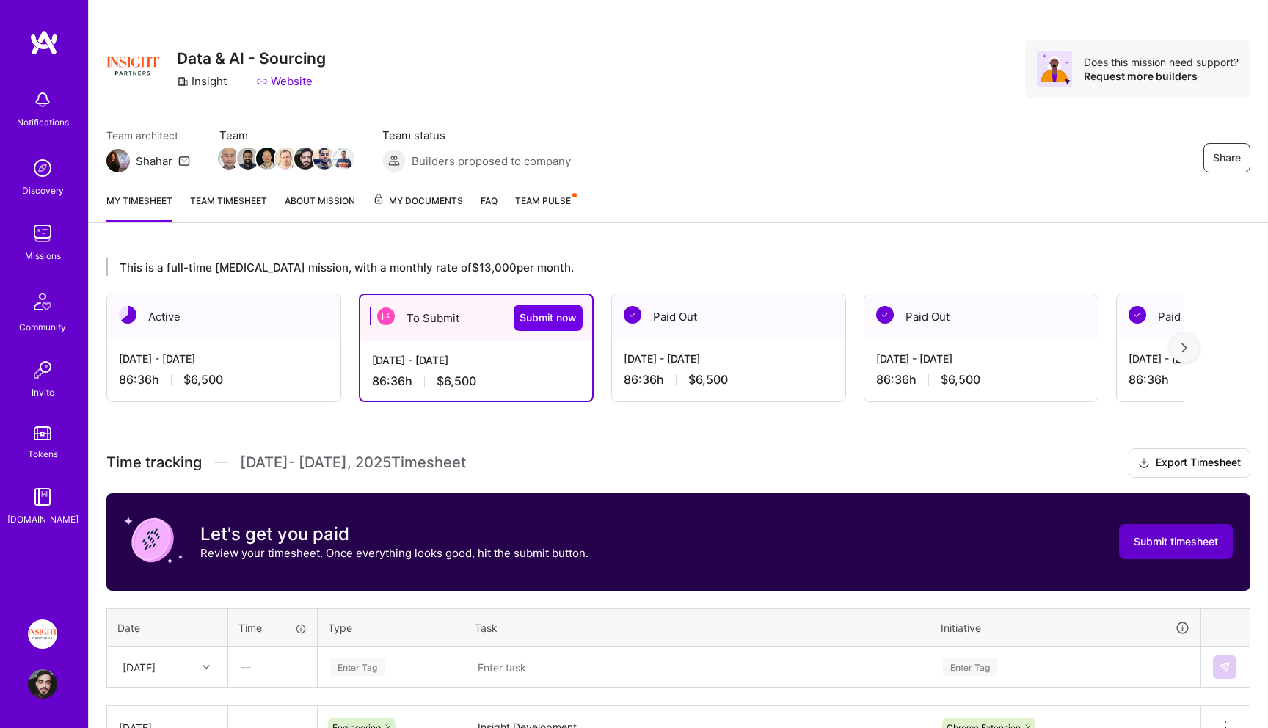
click at [1138, 534] on span "Submit timesheet" at bounding box center [1175, 541] width 84 height 15
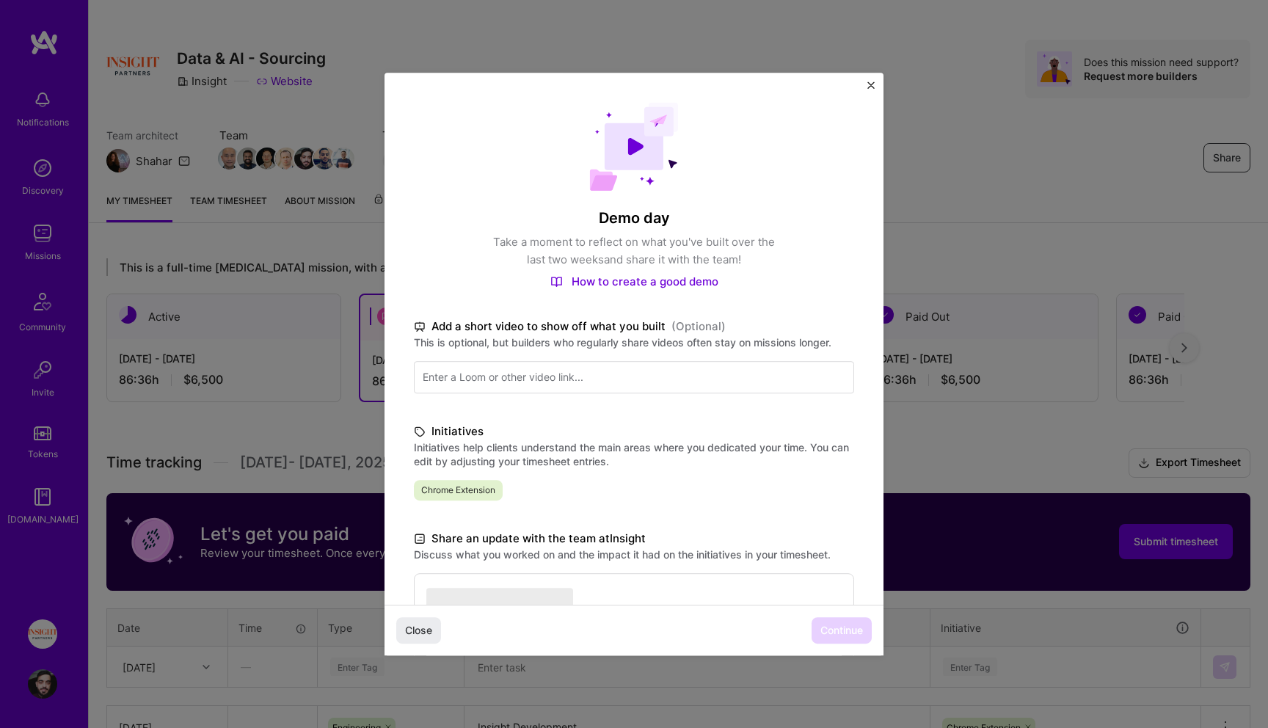
click at [835, 632] on div "Close Continue" at bounding box center [633, 629] width 499 height 51
click at [835, 632] on span "Continue" at bounding box center [841, 630] width 43 height 15
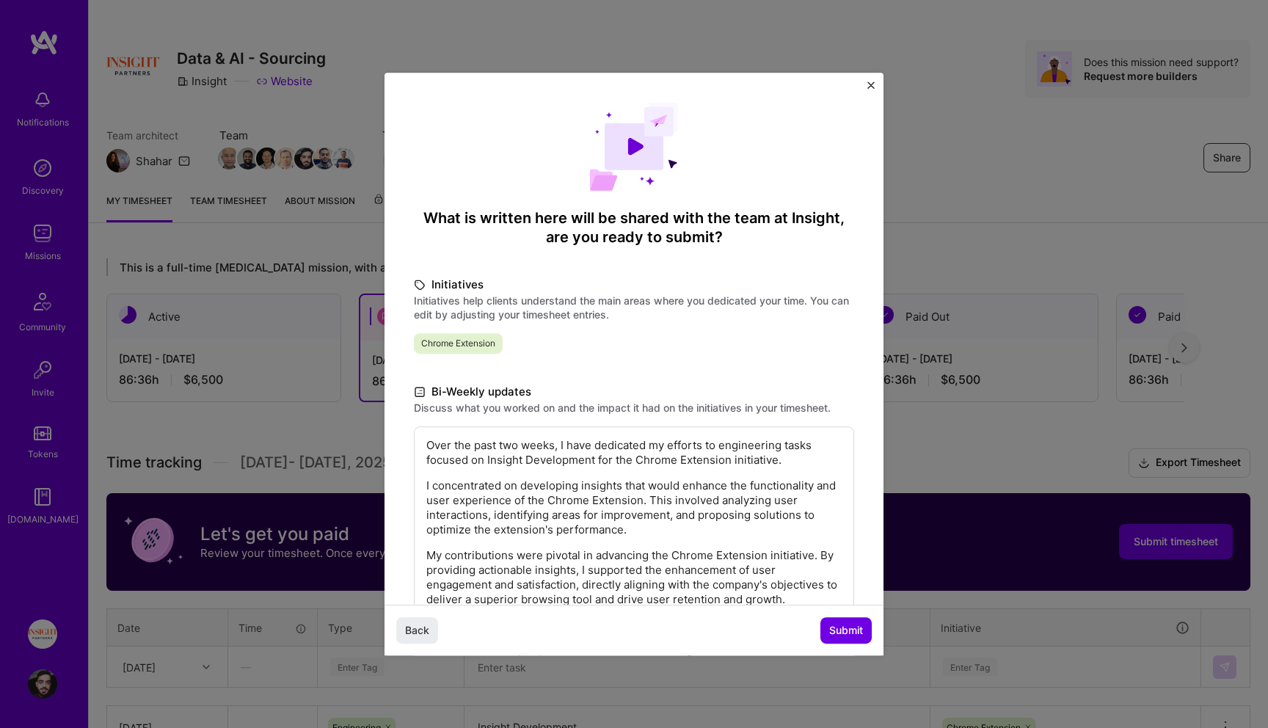
click at [835, 632] on span "Submit" at bounding box center [846, 630] width 34 height 15
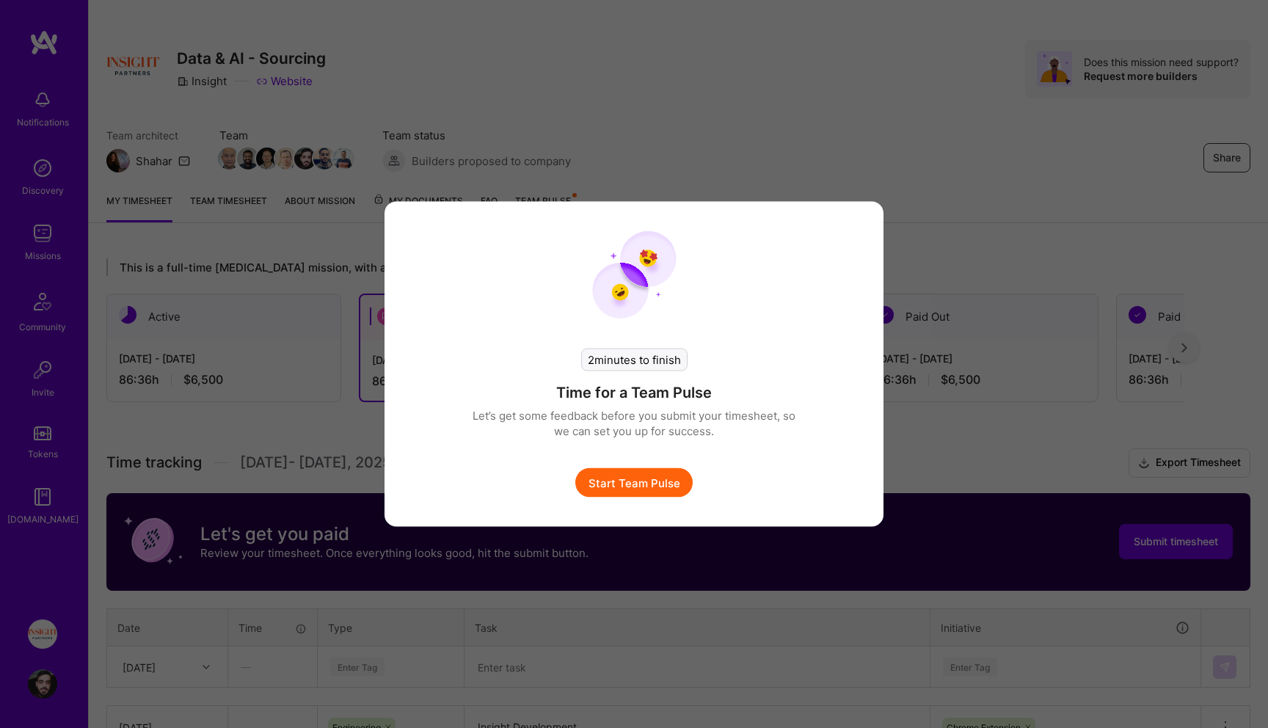
click at [648, 469] on button "Start Team Pulse" at bounding box center [633, 482] width 117 height 29
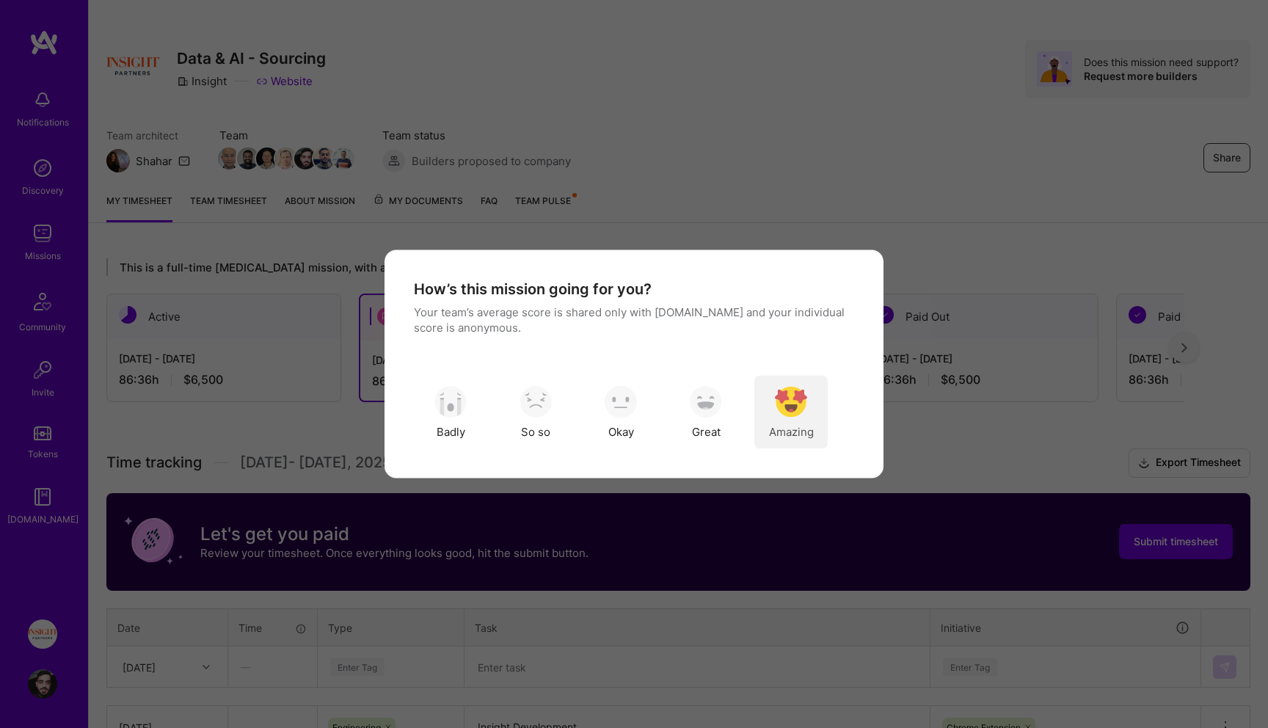
click at [820, 423] on div "Amazing" at bounding box center [790, 412] width 73 height 73
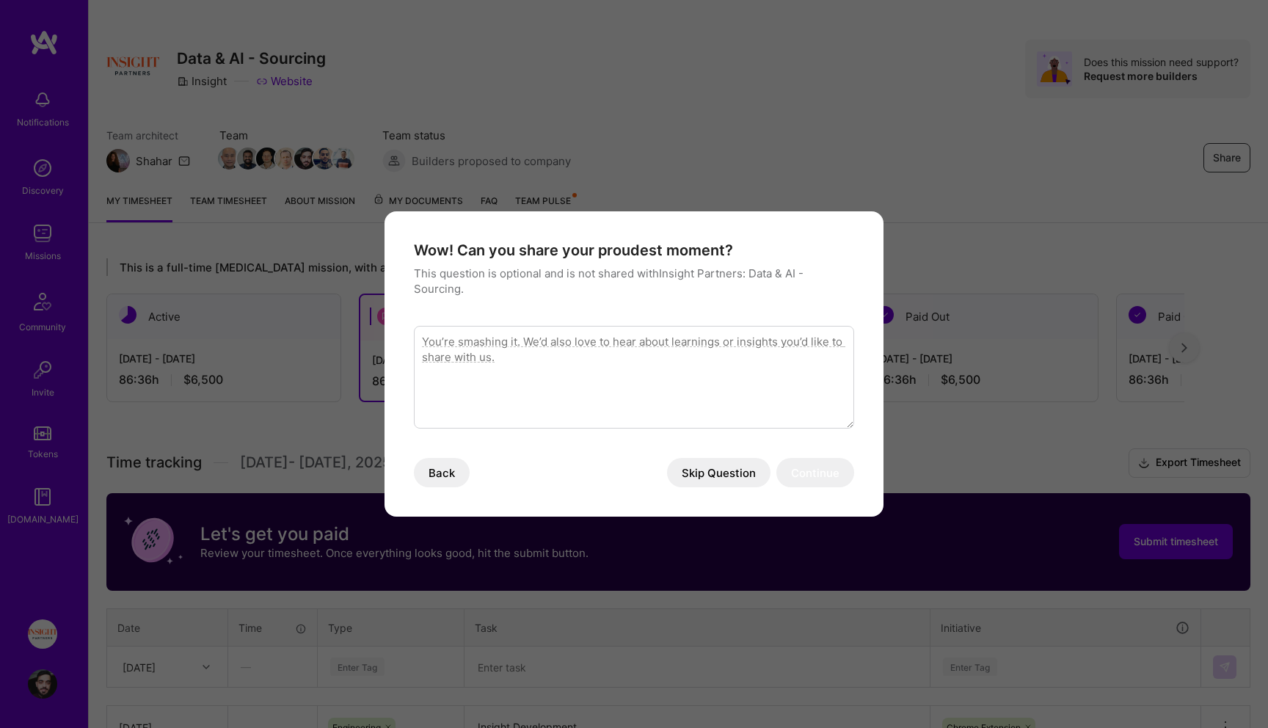
click at [694, 476] on button "Skip Question" at bounding box center [718, 472] width 103 height 29
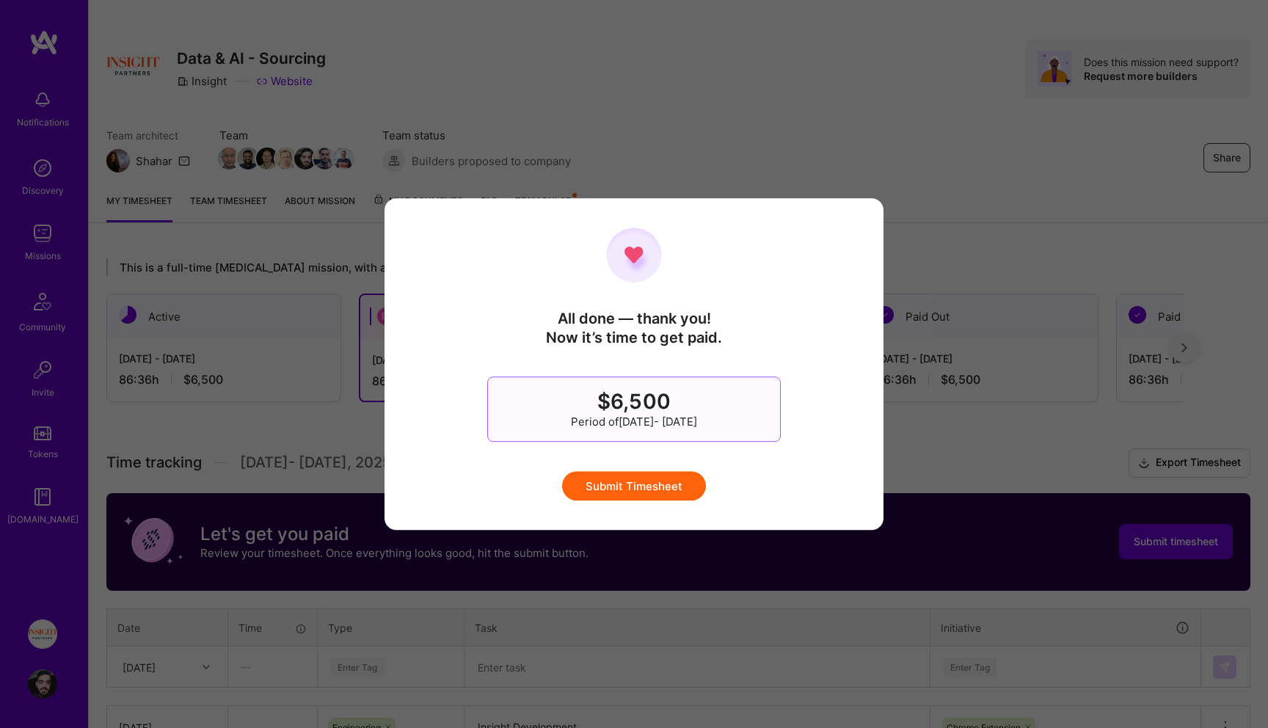
click at [685, 479] on button "Submit Timesheet" at bounding box center [634, 485] width 144 height 29
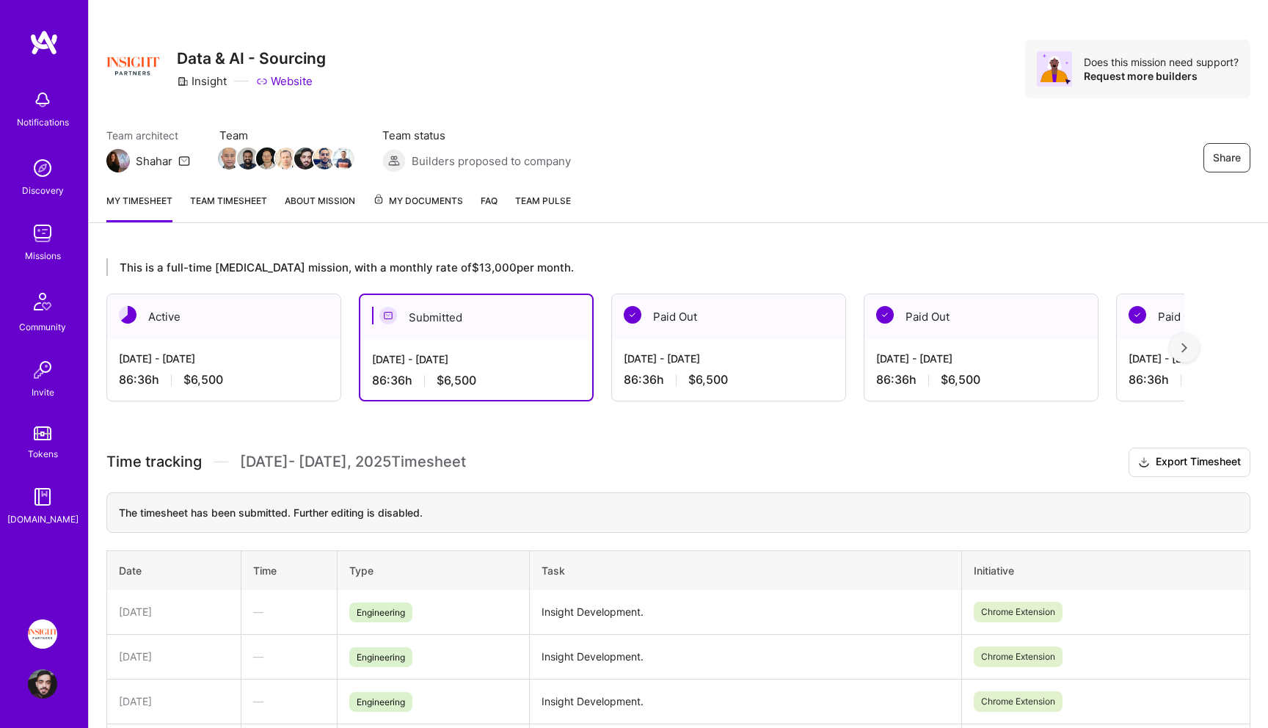
scroll to position [0, 0]
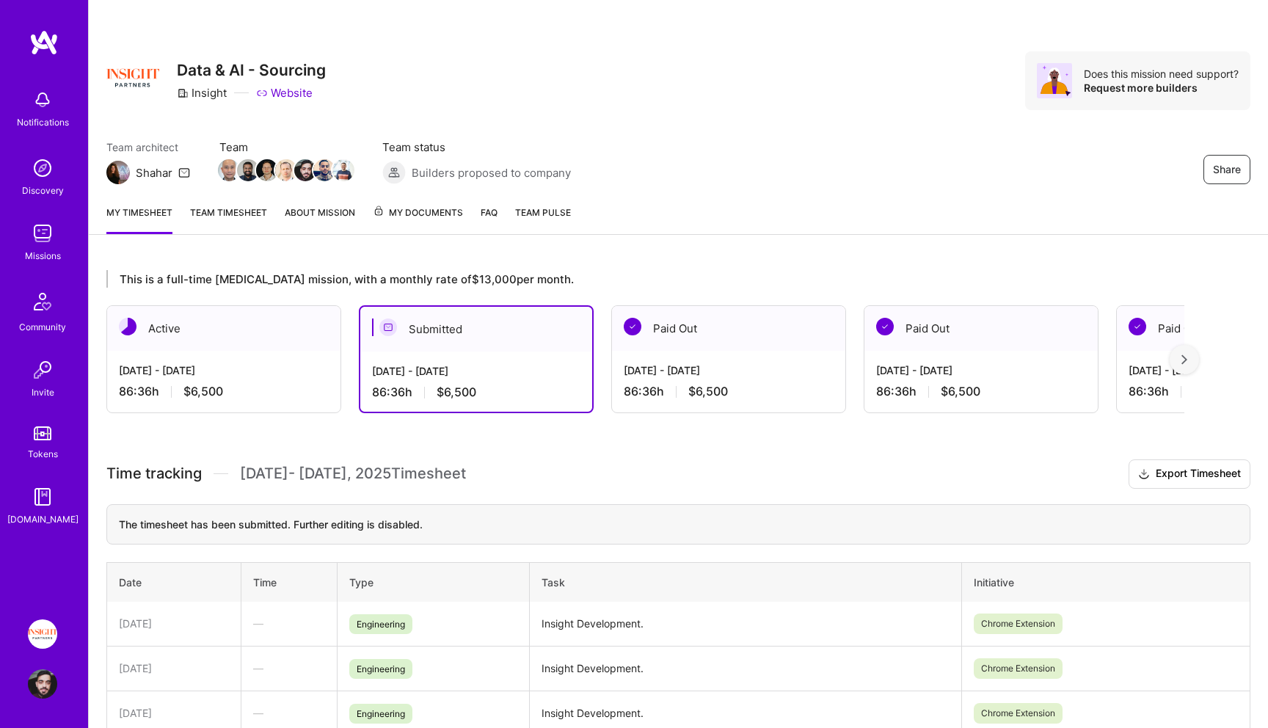
click at [686, 162] on div "Team architect Shahar Team Team status Builders proposed to company Share" at bounding box center [678, 161] width 1144 height 45
